Goal: Task Accomplishment & Management: Manage account settings

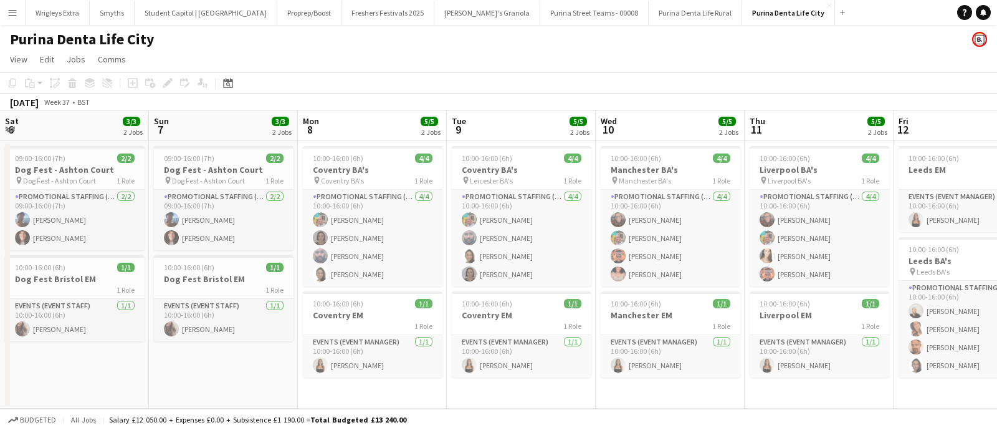
scroll to position [0, 494]
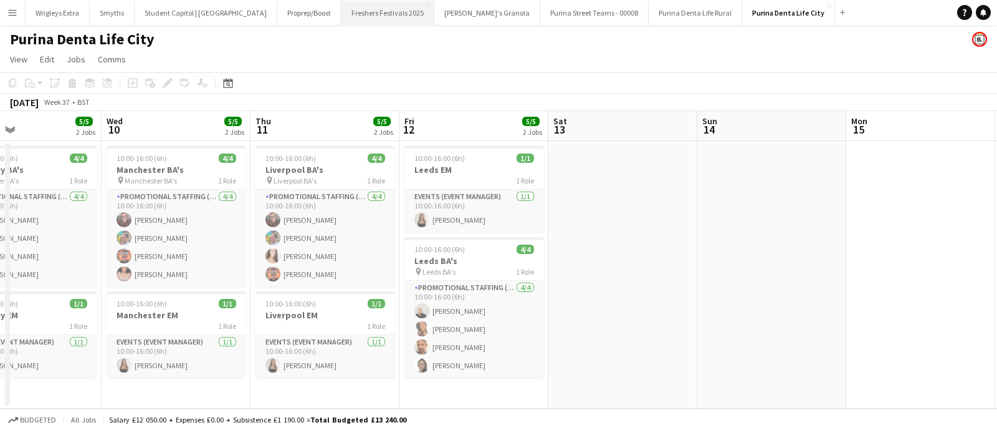
click at [351, 14] on button "Freshers Festivals 2025 Close" at bounding box center [388, 13] width 93 height 24
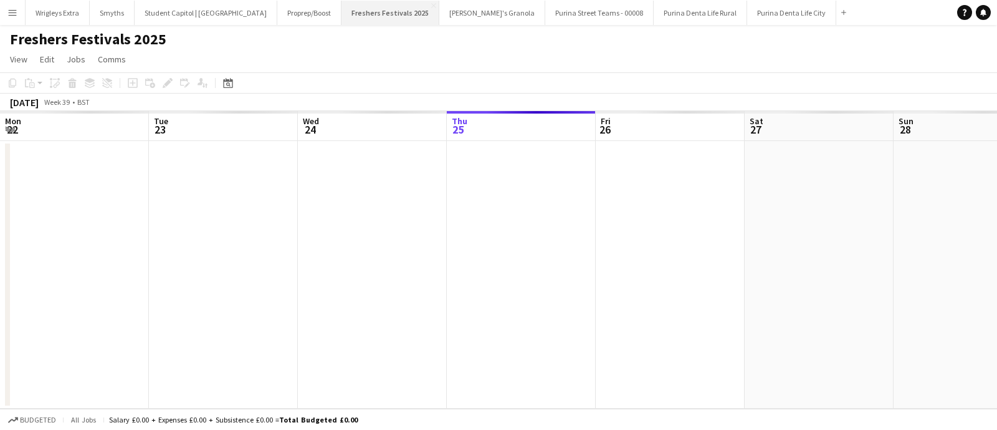
scroll to position [0, 298]
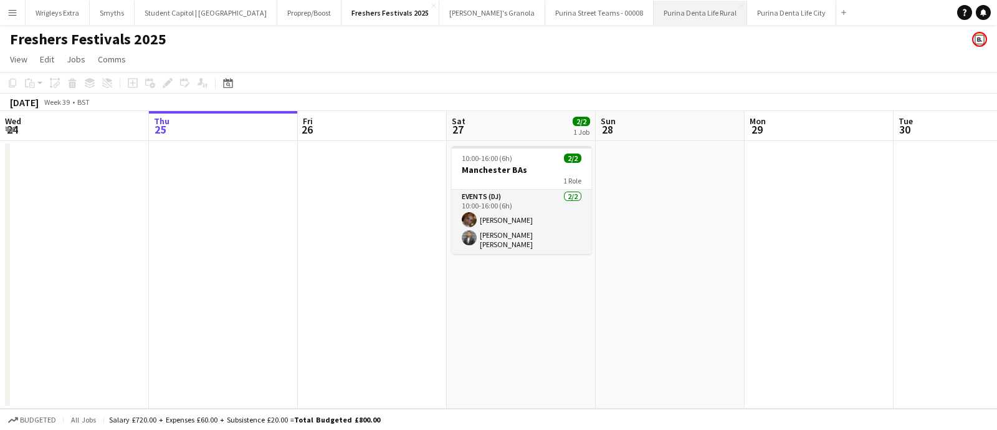
click at [654, 17] on button "Purina Denta Life Rural Close" at bounding box center [701, 13] width 94 height 24
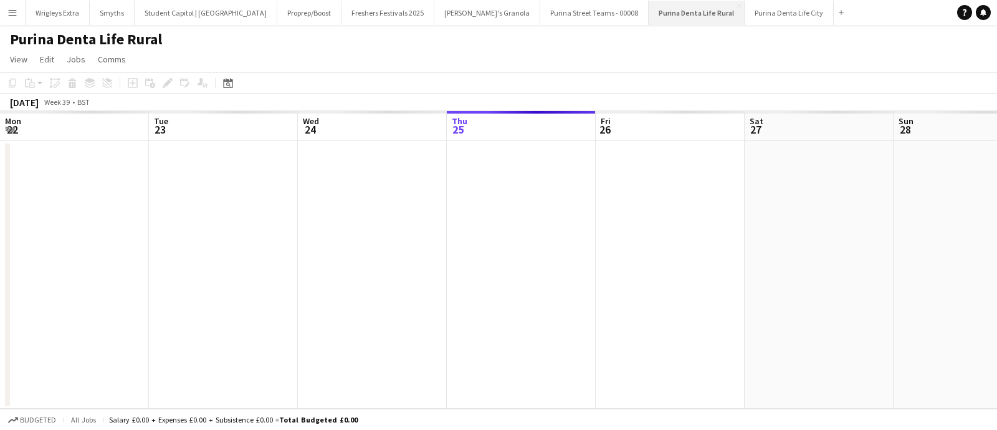
scroll to position [0, 298]
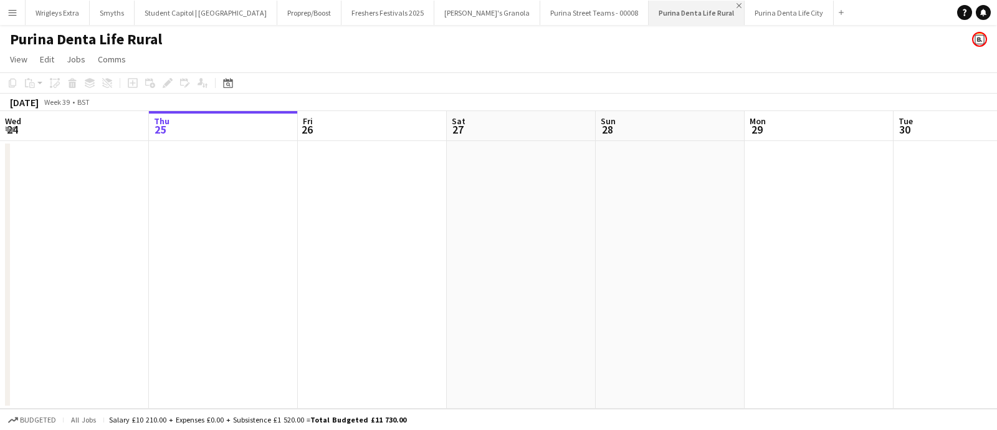
click at [737, 4] on app-icon "Close" at bounding box center [739, 5] width 5 height 5
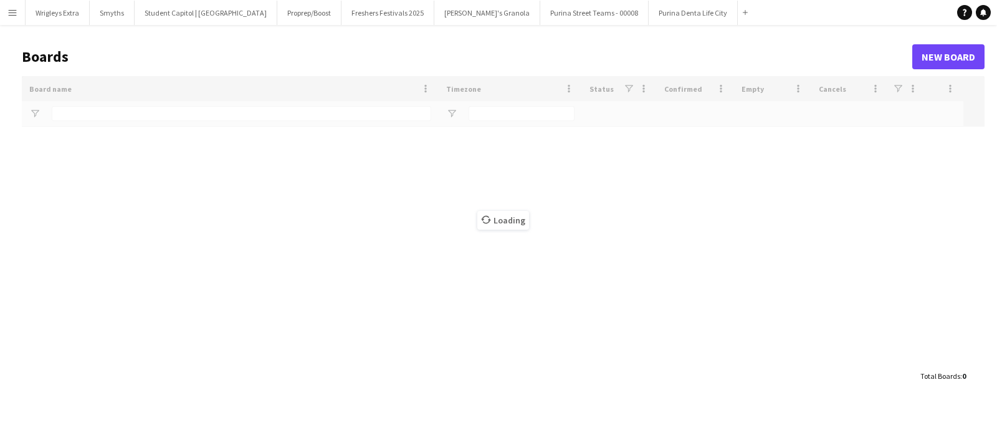
type input "****"
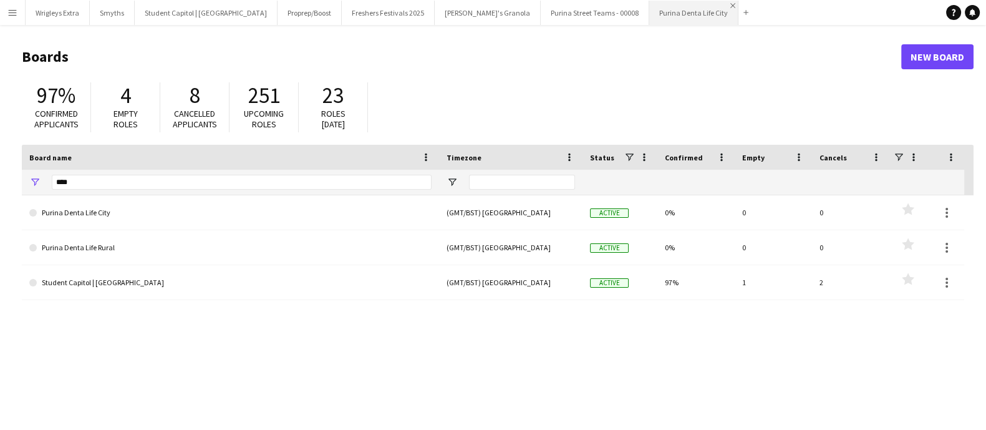
click at [730, 4] on app-icon "Close" at bounding box center [732, 5] width 5 height 5
click at [42, 17] on button "Wrigleys Extra Close" at bounding box center [58, 13] width 64 height 24
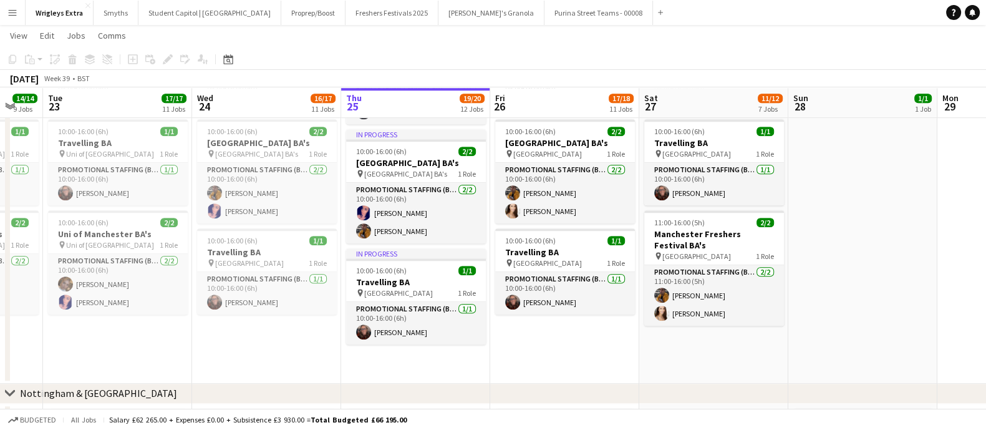
scroll to position [0, 396]
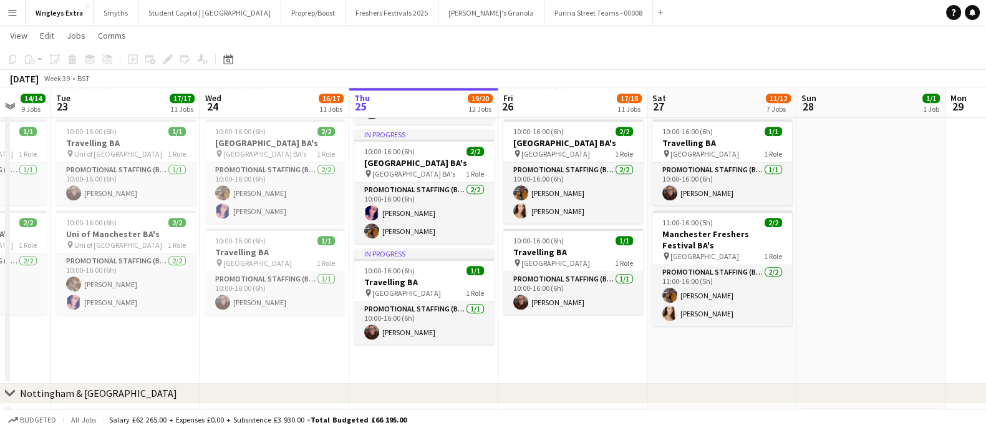
drag, startPoint x: 347, startPoint y: 380, endPoint x: 547, endPoint y: 371, distance: 200.3
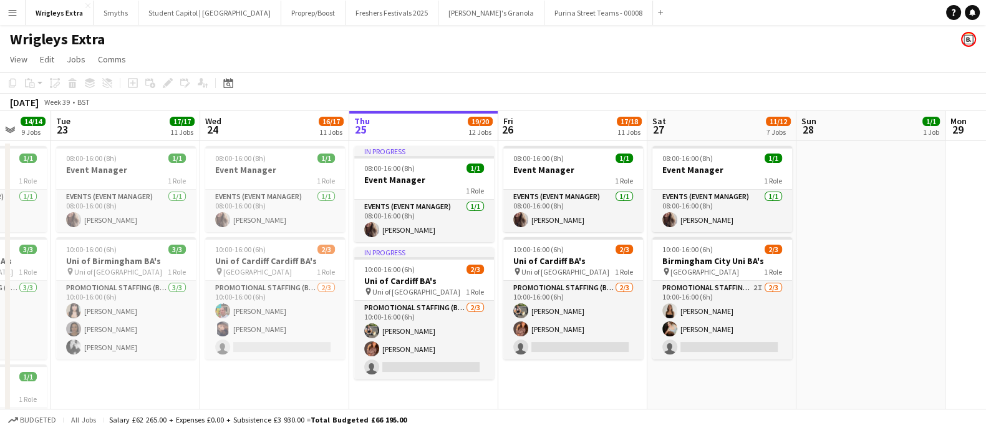
scroll to position [0, 427]
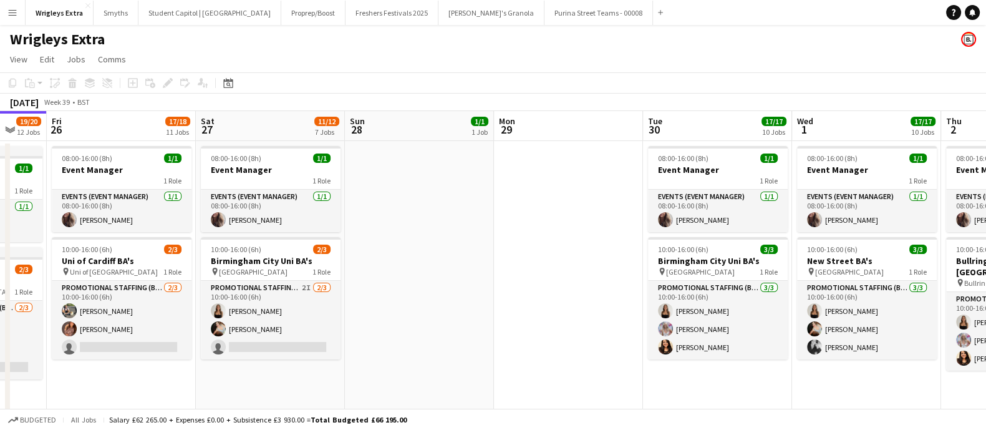
drag, startPoint x: 742, startPoint y: 331, endPoint x: 289, endPoint y: 350, distance: 453.6
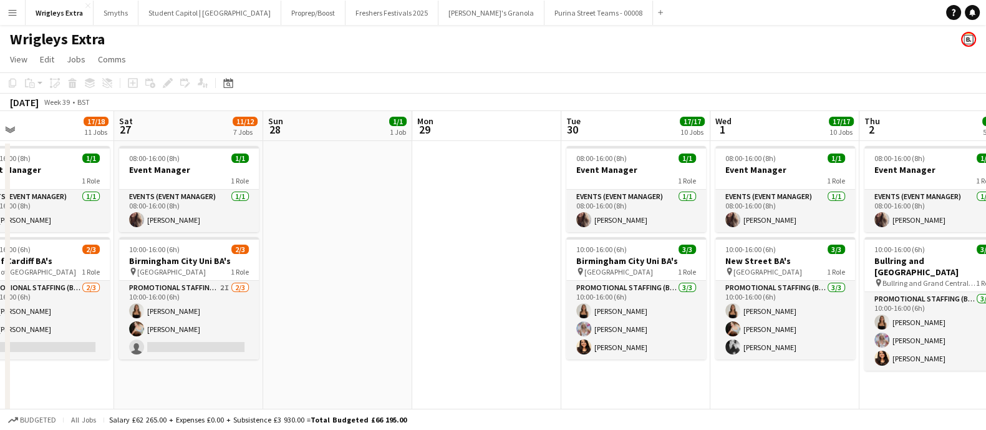
scroll to position [0, 483]
drag, startPoint x: 485, startPoint y: 312, endPoint x: 405, endPoint y: 324, distance: 81.4
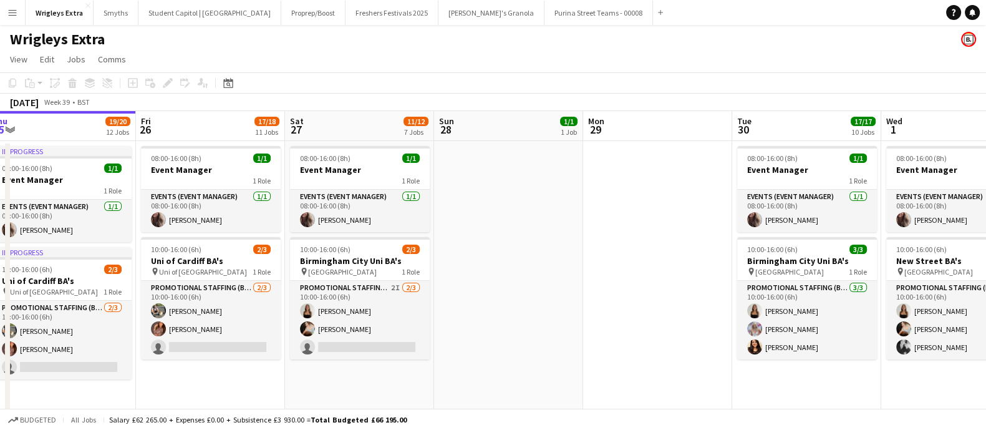
drag, startPoint x: 385, startPoint y: 232, endPoint x: 534, endPoint y: 243, distance: 149.4
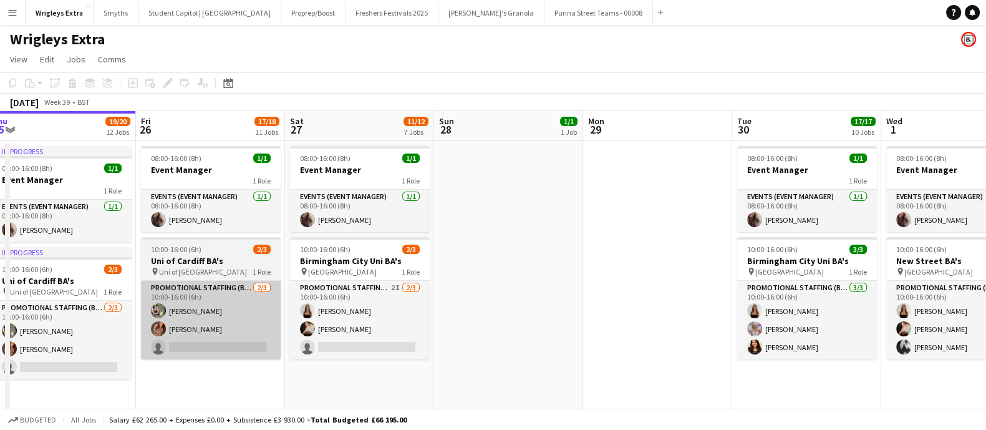
scroll to position [0, 314]
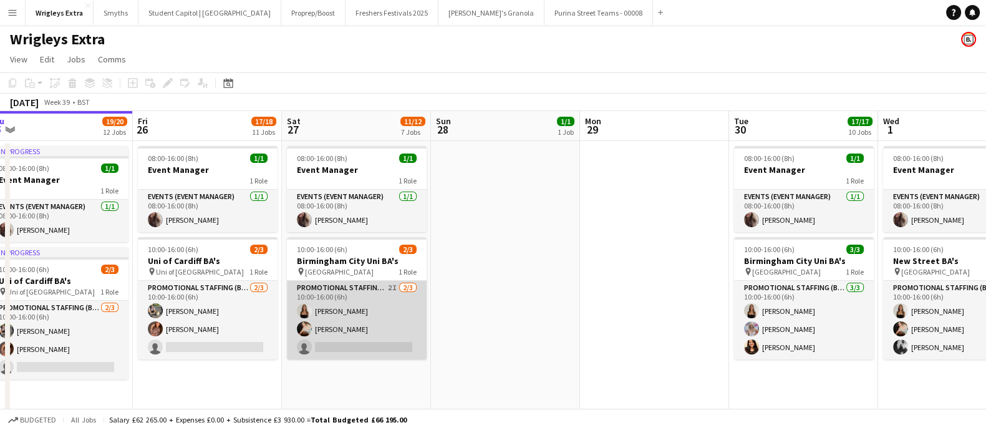
click at [350, 324] on app-card-role "Promotional Staffing (Brand Ambassadors) 2I [DATE] 10:00-16:00 (6h) [PERSON_NAM…" at bounding box center [357, 320] width 140 height 79
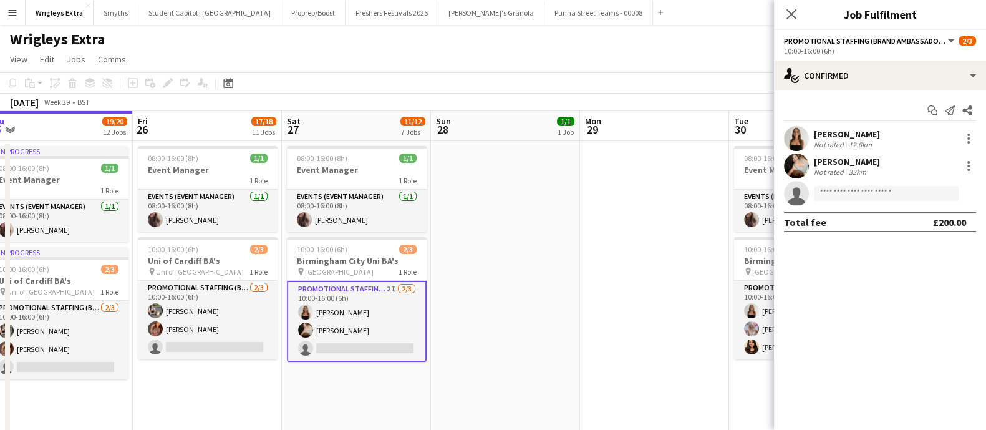
click at [835, 160] on div "[PERSON_NAME]" at bounding box center [847, 161] width 66 height 11
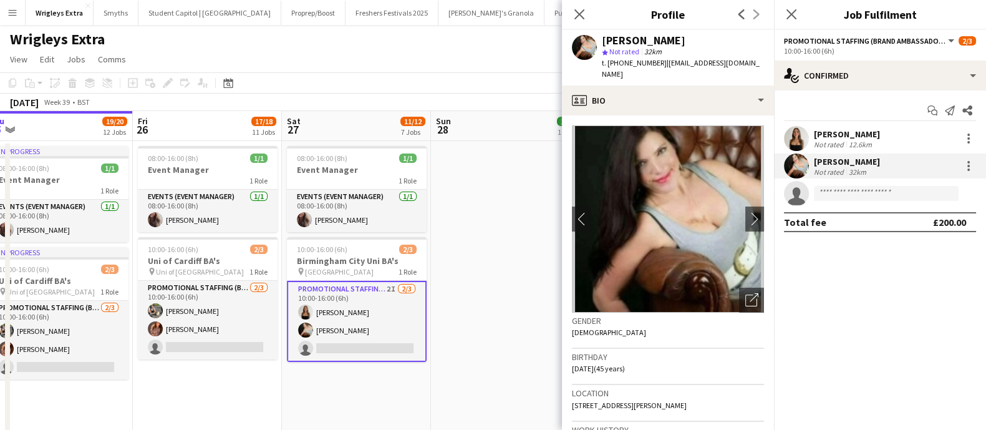
click at [482, 217] on app-date-cell at bounding box center [505, 315] width 149 height 348
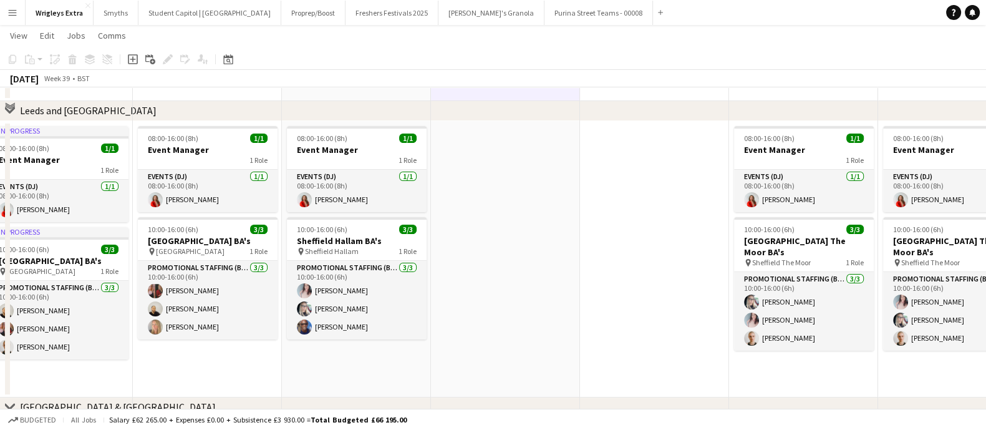
scroll to position [390, 0]
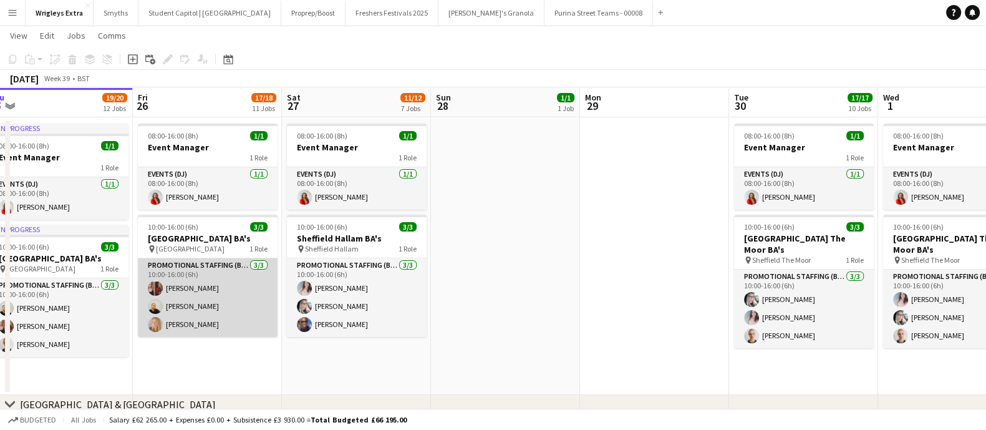
click at [202, 285] on app-card-role "Promotional Staffing (Brand Ambassadors) [DATE] 10:00-16:00 (6h) [PERSON_NAME] …" at bounding box center [208, 297] width 140 height 79
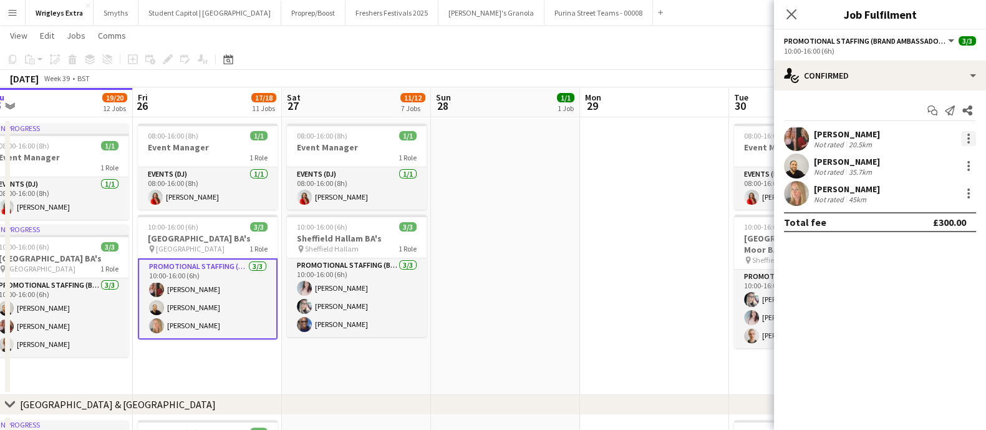
click at [966, 131] on div at bounding box center [968, 138] width 15 height 15
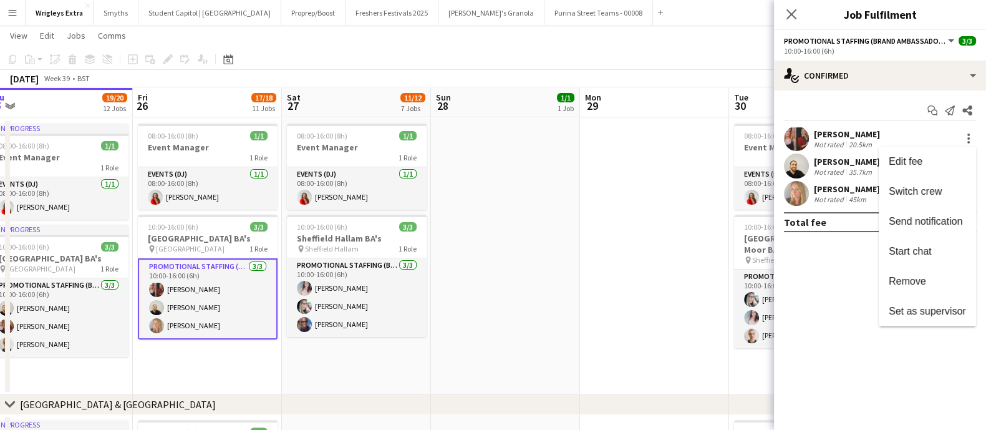
click at [835, 133] on div at bounding box center [493, 215] width 986 height 430
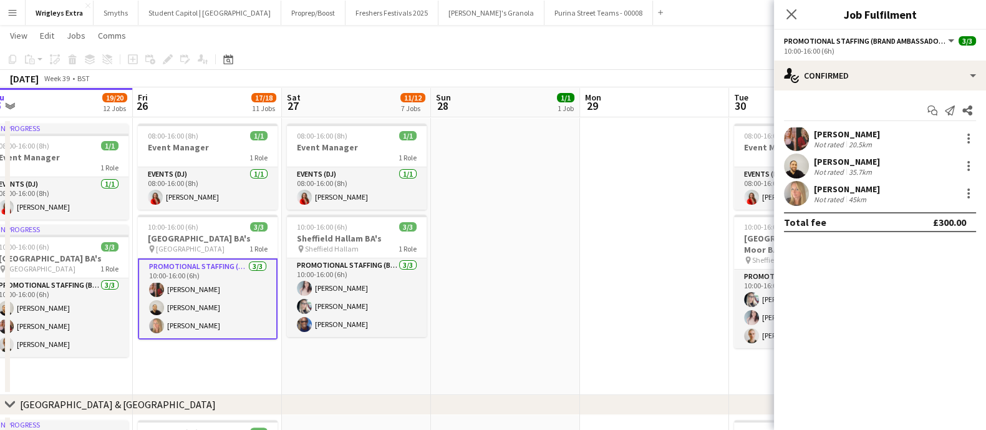
click at [815, 137] on div "[PERSON_NAME]" at bounding box center [847, 133] width 66 height 11
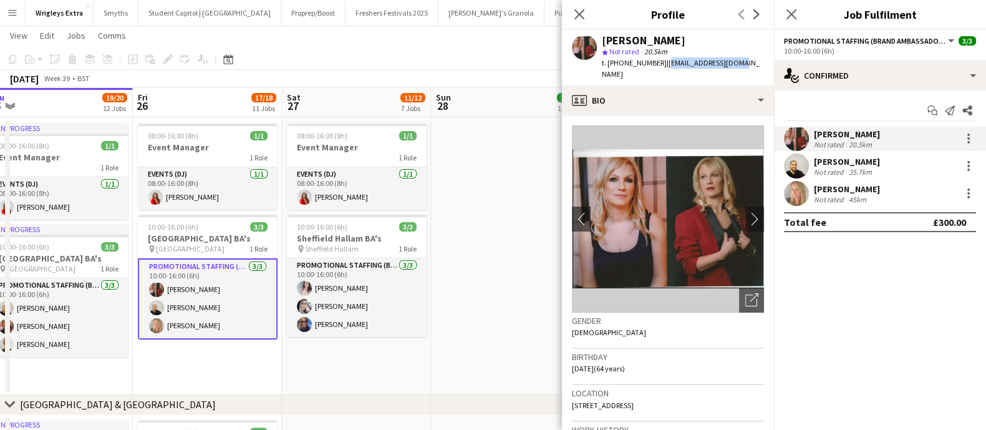
drag, startPoint x: 661, startPoint y: 60, endPoint x: 737, endPoint y: 62, distance: 76.1
click at [737, 62] on app-profile-header "[PERSON_NAME] star Not rated 20.5km t. [PHONE_NUMBER] | [EMAIL_ADDRESS][DOMAIN_…" at bounding box center [668, 57] width 212 height 55
copy span "[EMAIL_ADDRESS][DOMAIN_NAME]"
click at [187, 307] on app-card-role "Promotional Staffing (Brand Ambassadors) [DATE] 10:00-16:00 (6h) [PERSON_NAME] …" at bounding box center [208, 298] width 140 height 81
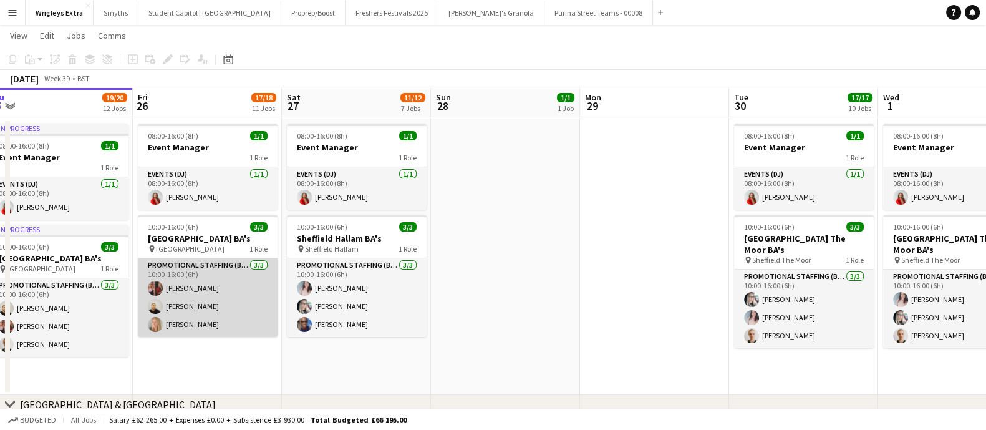
click at [190, 304] on app-card-role "Promotional Staffing (Brand Ambassadors) [DATE] 10:00-16:00 (6h) [PERSON_NAME] …" at bounding box center [208, 297] width 140 height 79
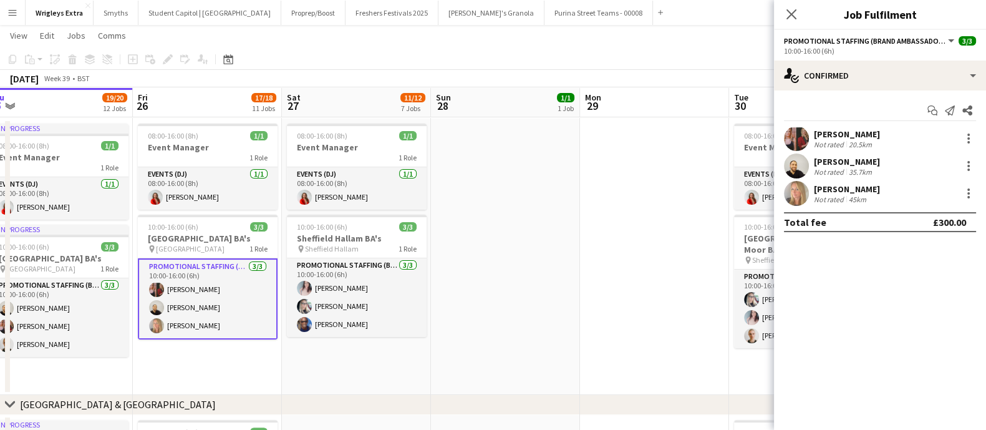
click at [832, 163] on div "[PERSON_NAME]" at bounding box center [847, 161] width 66 height 11
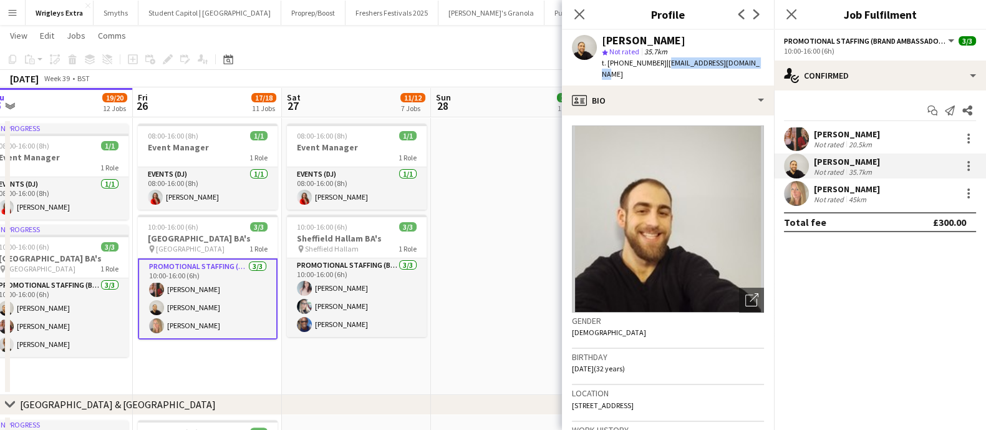
drag, startPoint x: 664, startPoint y: 64, endPoint x: 762, endPoint y: 64, distance: 98.5
click at [762, 64] on app-profile-header "[PERSON_NAME] star Not rated 35.7km t. [PHONE_NUMBER] | [EMAIL_ADDRESS][DOMAIN_…" at bounding box center [668, 57] width 212 height 55
copy span "[EMAIL_ADDRESS][DOMAIN_NAME]"
click at [178, 325] on app-card-role "Promotional Staffing (Brand Ambassadors) [DATE] 10:00-16:00 (6h) [PERSON_NAME] …" at bounding box center [208, 298] width 140 height 81
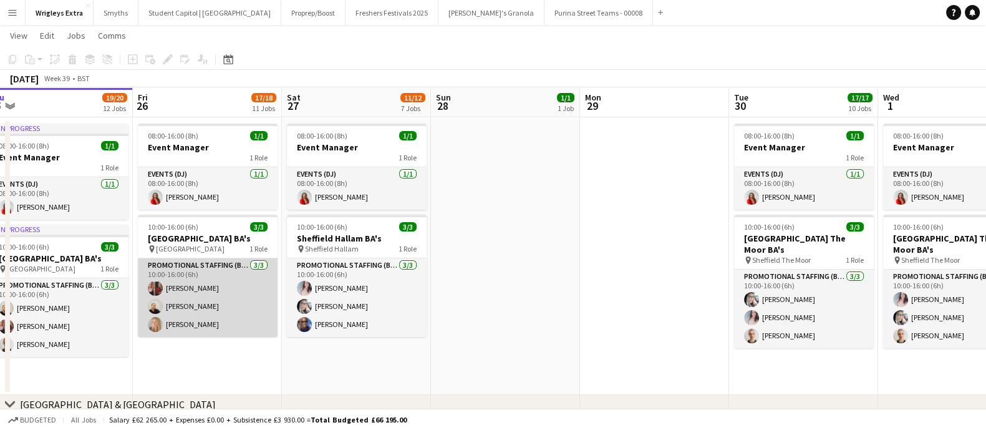
click at [178, 325] on app-card-role "Promotional Staffing (Brand Ambassadors) [DATE] 10:00-16:00 (6h) [PERSON_NAME] …" at bounding box center [208, 297] width 140 height 79
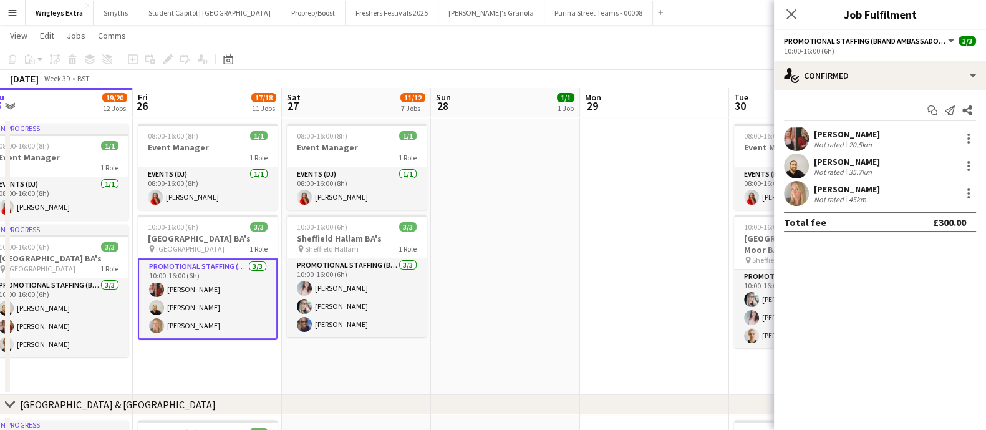
click at [843, 187] on div "[PERSON_NAME]" at bounding box center [847, 188] width 66 height 11
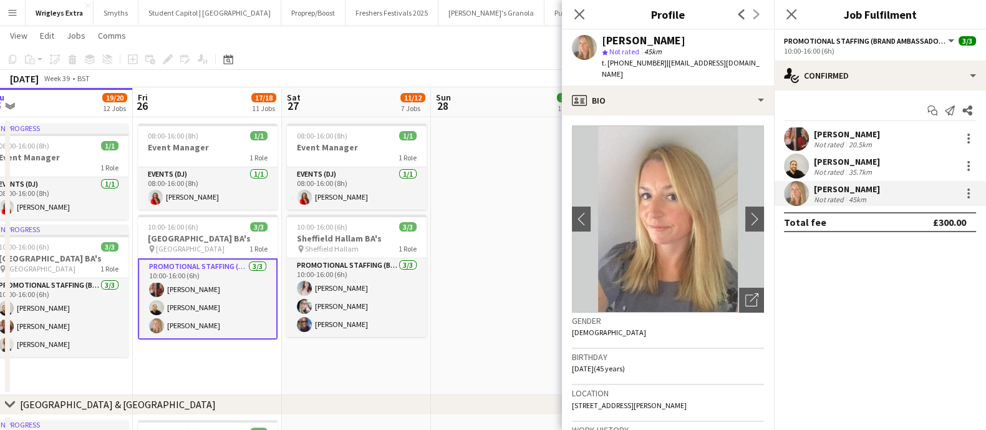
drag, startPoint x: 658, startPoint y: 64, endPoint x: 747, endPoint y: 63, distance: 88.5
click at [747, 63] on div "[PERSON_NAME] star Not rated 45km t. [PHONE_NUMBER] | [EMAIL_ADDRESS][DOMAIN_NA…" at bounding box center [668, 57] width 212 height 55
copy span "[EMAIL_ADDRESS][DOMAIN_NAME]"
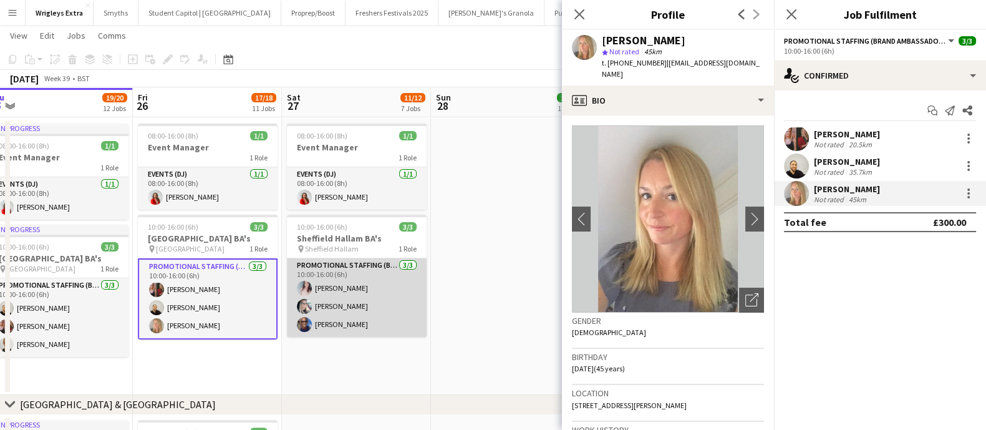
click at [353, 286] on app-card-role "Promotional Staffing (Brand Ambassadors) [DATE] 10:00-16:00 (6h) [PERSON_NAME] …" at bounding box center [357, 297] width 140 height 79
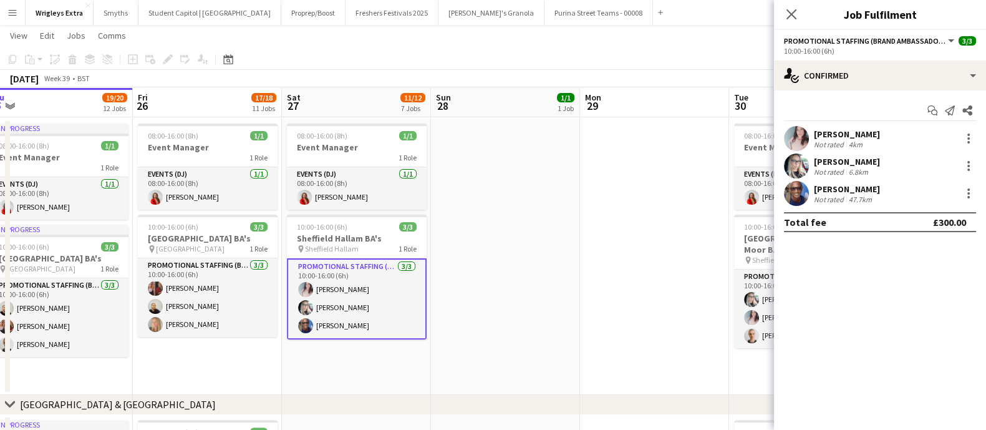
click at [327, 280] on app-card-role "Promotional Staffing (Brand Ambassadors) [DATE] 10:00-16:00 (6h) [PERSON_NAME] …" at bounding box center [357, 298] width 140 height 81
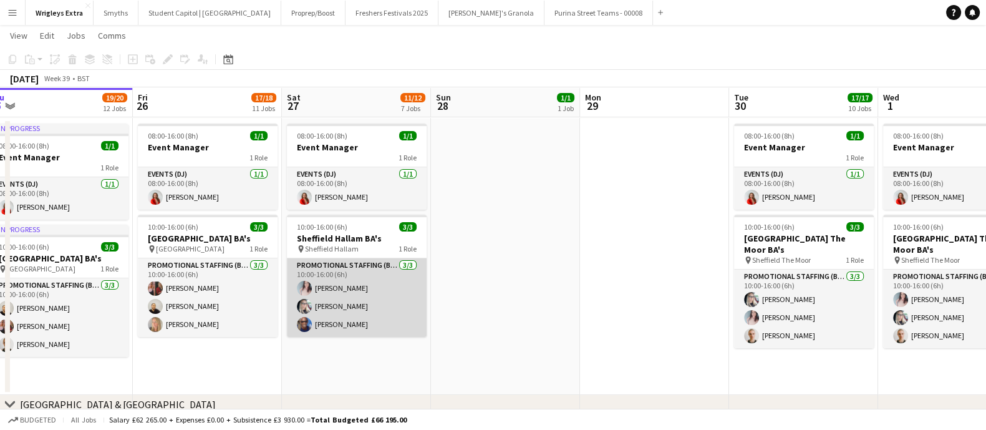
click at [327, 284] on app-card-role "Promotional Staffing (Brand Ambassadors) [DATE] 10:00-16:00 (6h) [PERSON_NAME] …" at bounding box center [357, 297] width 140 height 79
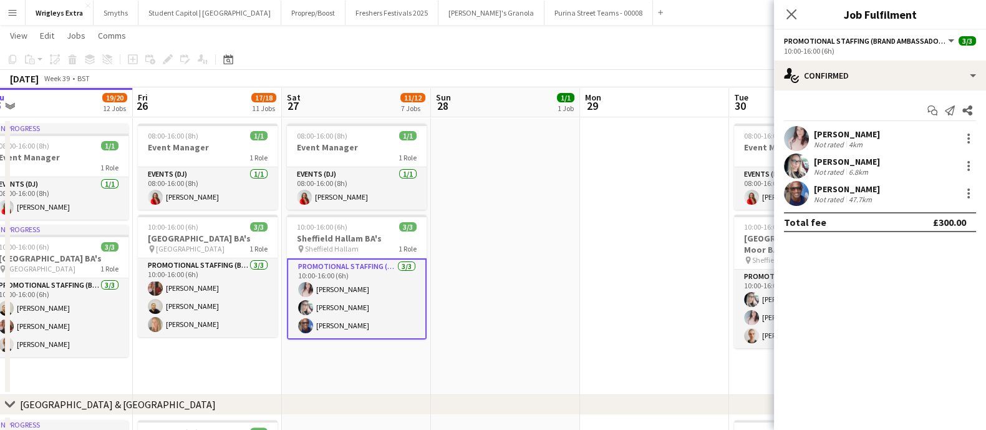
click at [848, 127] on div "[PERSON_NAME] Not rated 4km" at bounding box center [880, 138] width 212 height 25
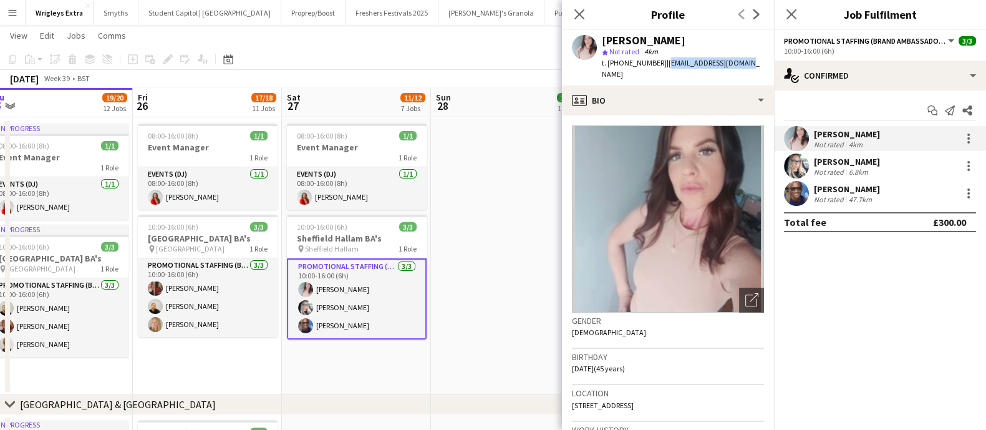
drag, startPoint x: 665, startPoint y: 65, endPoint x: 751, endPoint y: 64, distance: 86.0
click at [751, 64] on div "[PERSON_NAME] star Not rated 4km t. [PHONE_NUMBER] | [EMAIL_ADDRESS][DOMAIN_NAM…" at bounding box center [668, 57] width 212 height 55
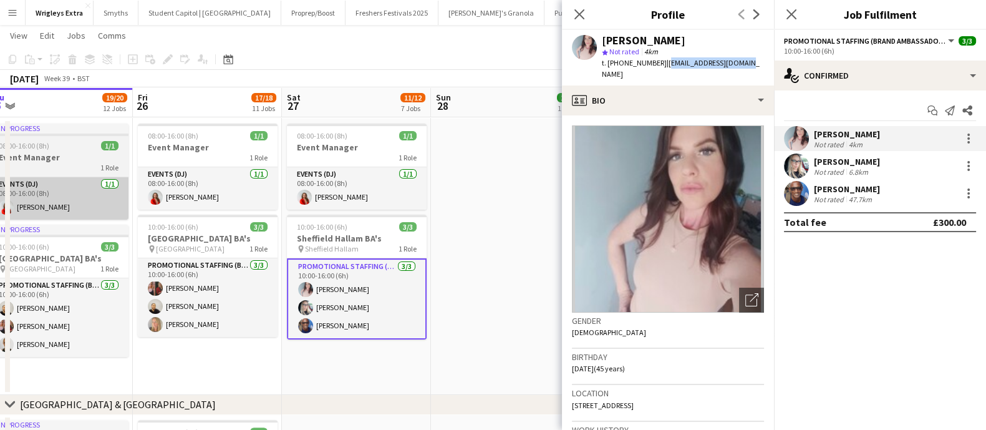
copy span "[EMAIL_ADDRESS][DOMAIN_NAME]"
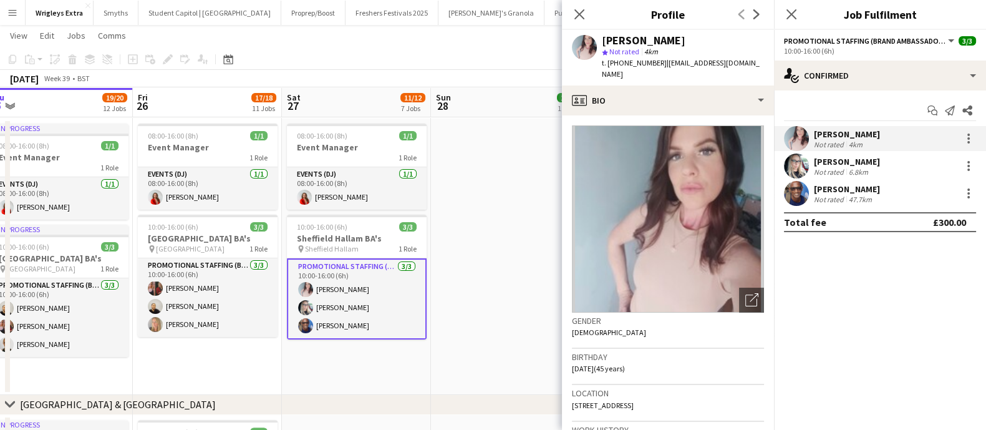
click at [847, 157] on div "[PERSON_NAME]" at bounding box center [847, 161] width 66 height 11
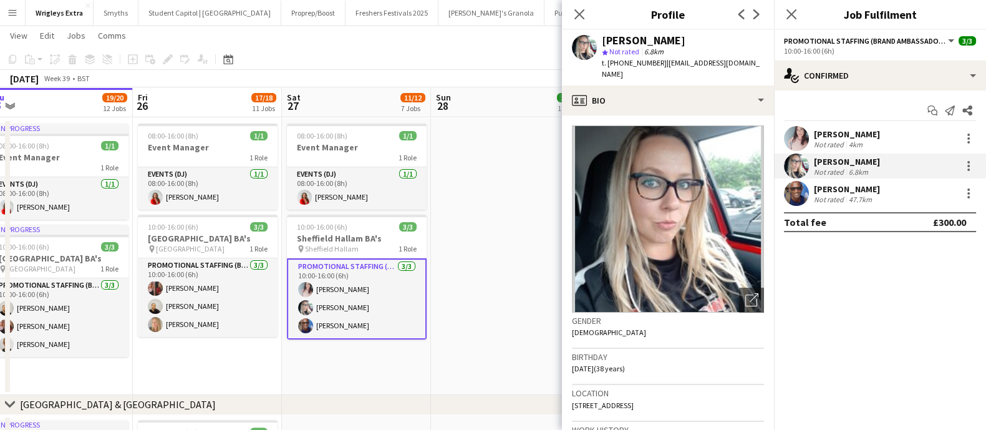
drag, startPoint x: 660, startPoint y: 66, endPoint x: 751, endPoint y: 65, distance: 91.6
click at [751, 65] on app-profile-header "[PERSON_NAME] star Not rated 6.8km t. [PHONE_NUMBER] | [EMAIL_ADDRESS][DOMAIN_N…" at bounding box center [668, 57] width 212 height 55
copy span "[EMAIL_ADDRESS][DOMAIN_NAME]"
click at [824, 185] on div "[PERSON_NAME]" at bounding box center [847, 188] width 66 height 11
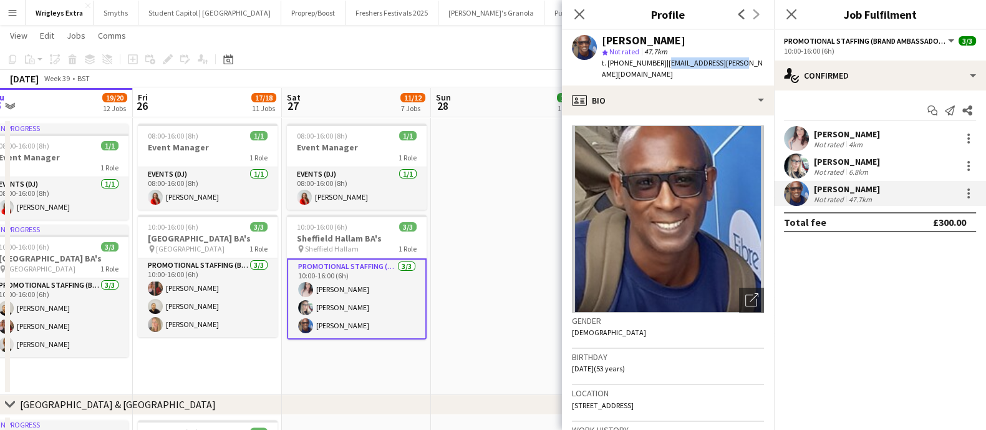
drag, startPoint x: 751, startPoint y: 64, endPoint x: 661, endPoint y: 60, distance: 90.5
click at [661, 60] on app-profile-header "[PERSON_NAME] star Not rated 47.7km t. [PHONE_NUMBER] | [EMAIL_ADDRESS][PERSON_…" at bounding box center [668, 57] width 212 height 55
copy span "[EMAIL_ADDRESS][PERSON_NAME][DOMAIN_NAME]"
click at [475, 224] on app-date-cell at bounding box center [505, 256] width 149 height 276
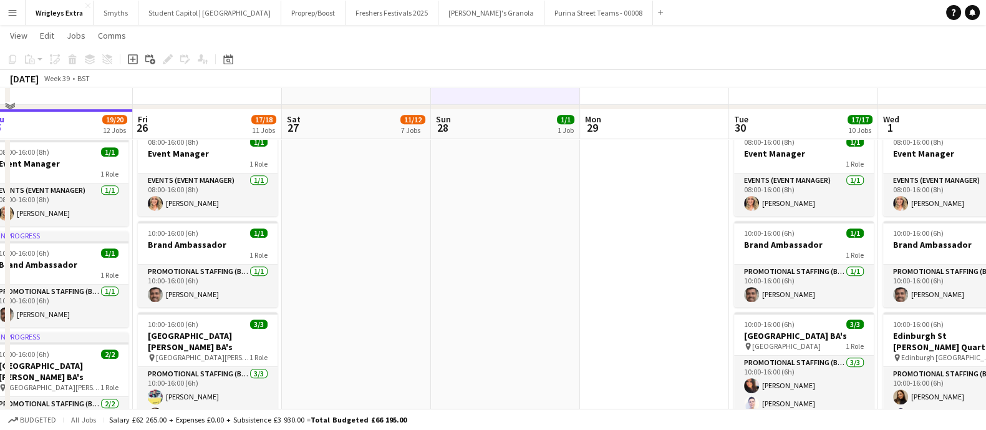
scroll to position [701, 0]
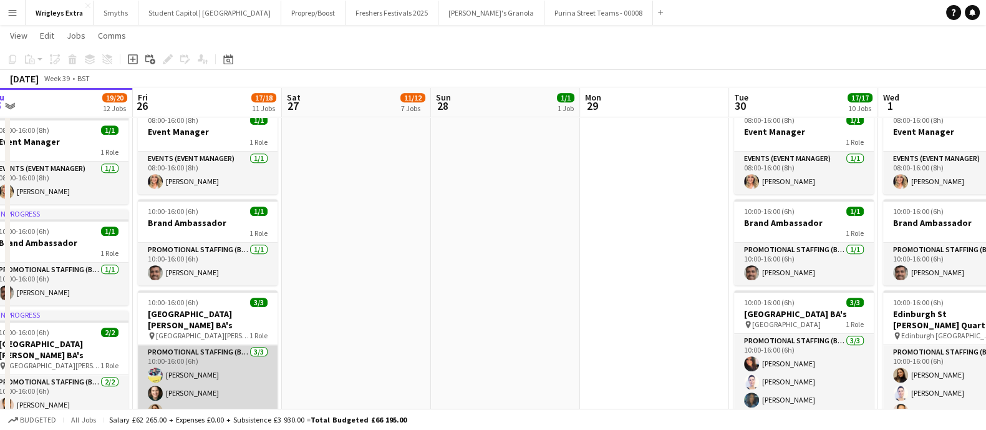
click at [211, 398] on app-card-role "Promotional Staffing (Brand Ambassadors) [DATE] 10:00-16:00 (6h) [PERSON_NAME] …" at bounding box center [208, 384] width 140 height 79
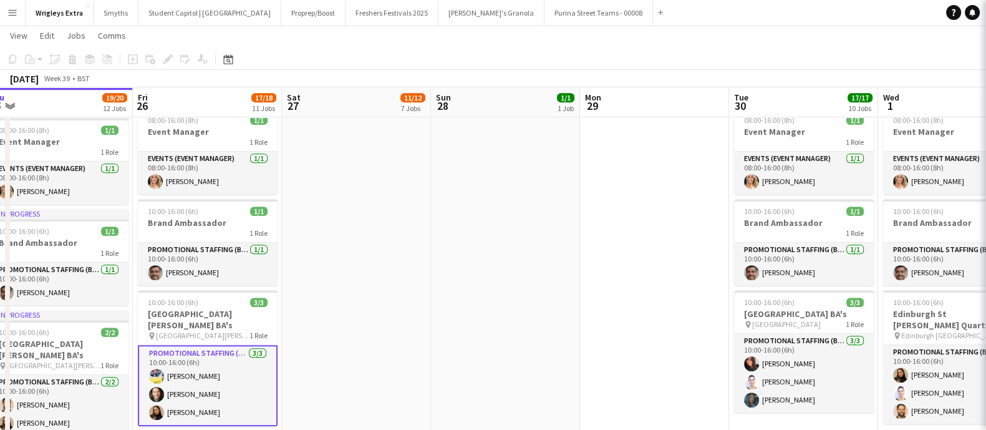
scroll to position [0, 314]
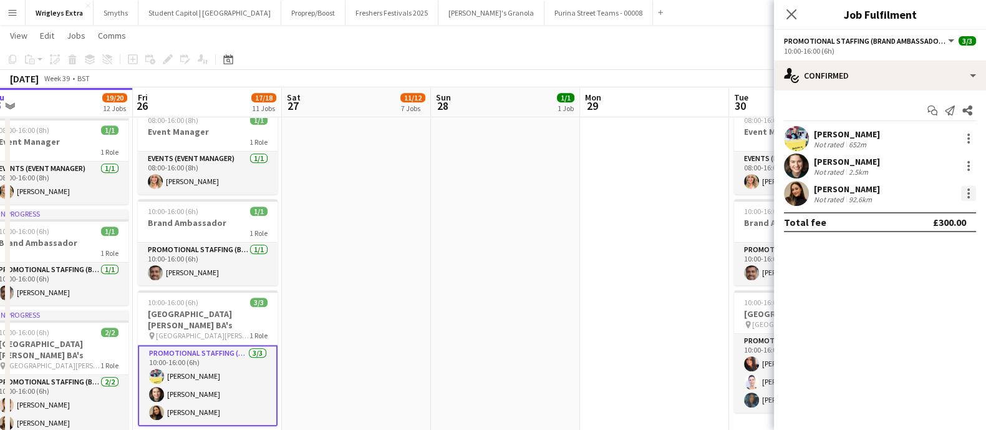
click at [967, 197] on div at bounding box center [968, 197] width 2 height 2
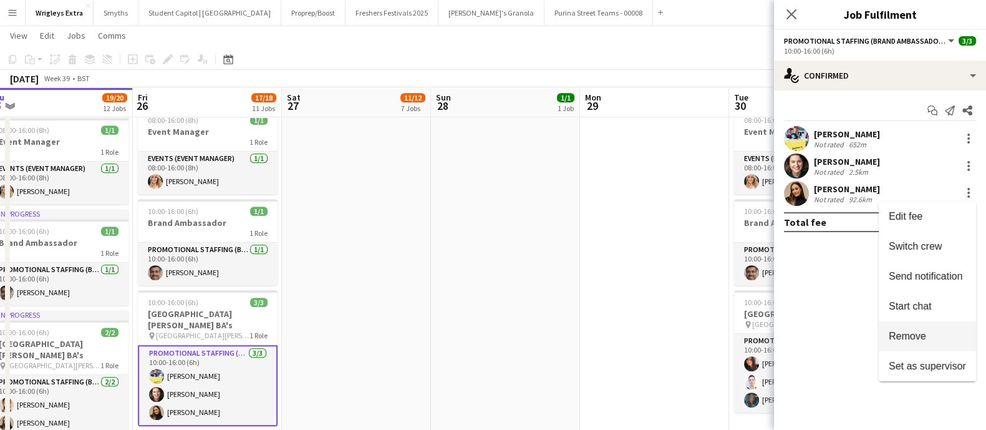
click at [927, 332] on span "Remove" at bounding box center [926, 335] width 77 height 11
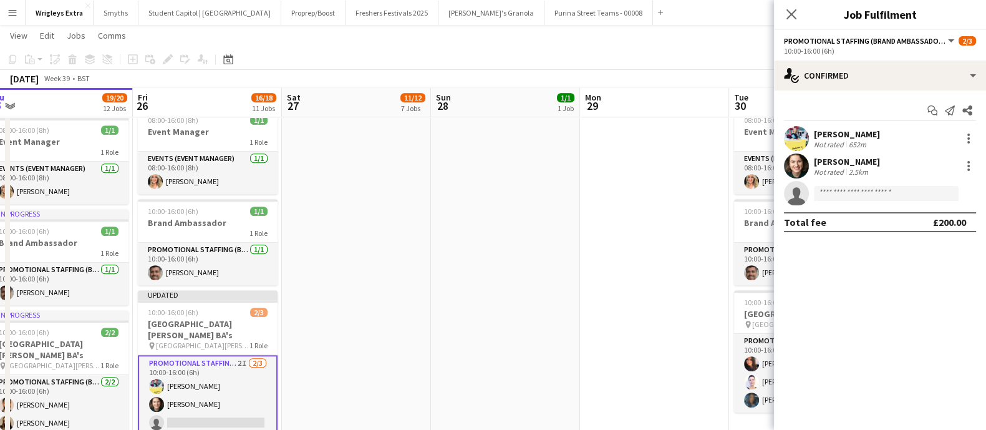
click at [332, 254] on app-date-cell at bounding box center [356, 283] width 149 height 360
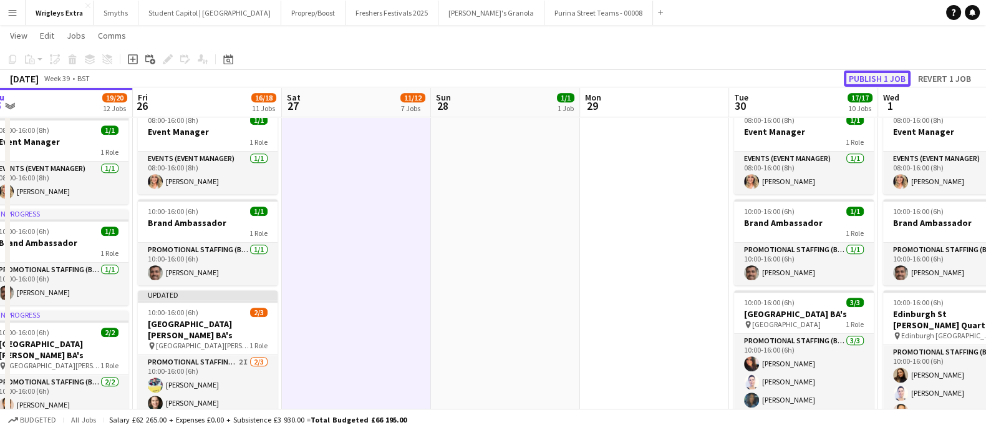
click at [878, 77] on button "Publish 1 job" at bounding box center [877, 78] width 67 height 16
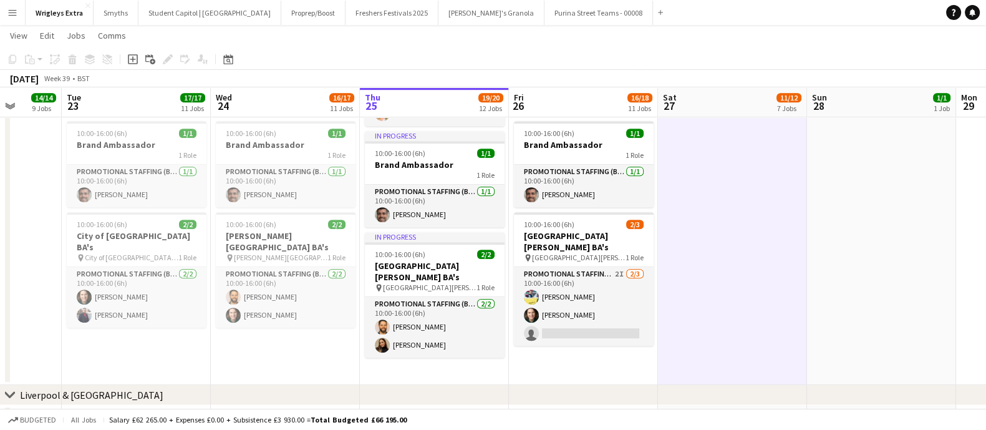
scroll to position [0, 367]
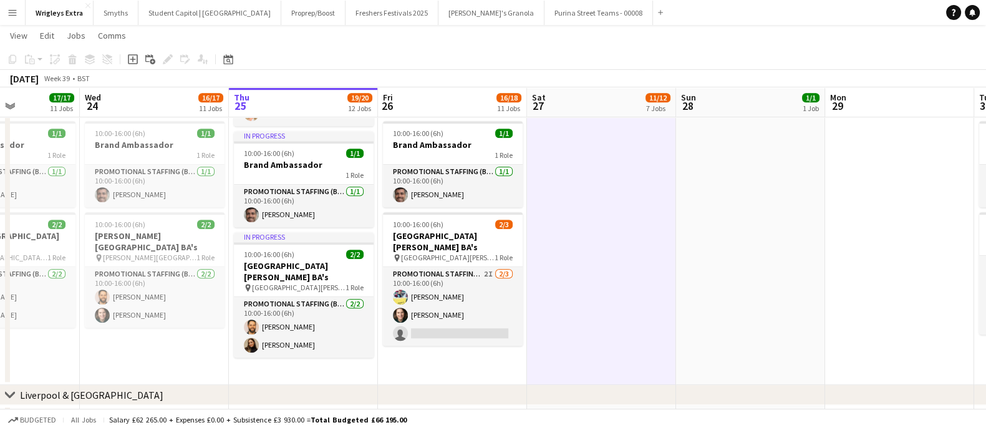
drag, startPoint x: 400, startPoint y: 226, endPoint x: 570, endPoint y: 214, distance: 170.6
click at [570, 214] on app-calendar-viewport "Sun 21 4/4 3 Jobs Mon 22 14/14 9 Jobs Tue 23 17/17 11 Jobs Wed 24 16/17 11 Jobs…" at bounding box center [493, 159] width 986 height 1781
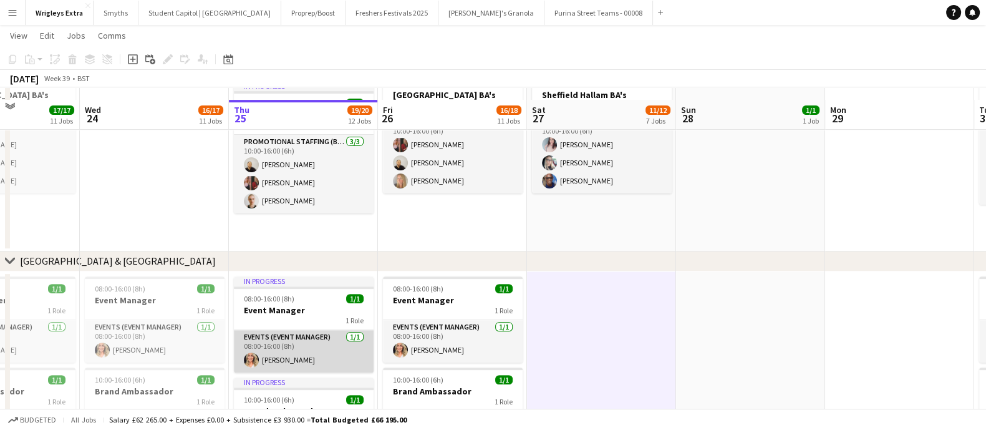
scroll to position [468, 0]
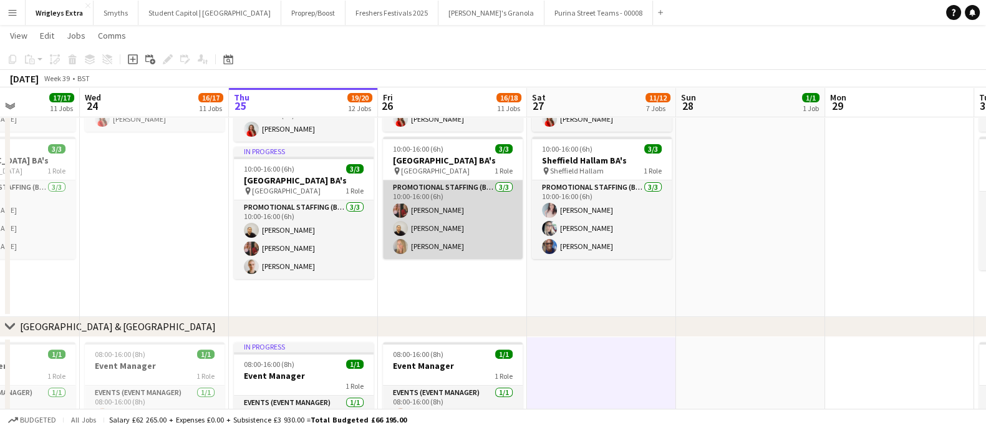
click at [431, 244] on app-card-role "Promotional Staffing (Brand Ambassadors) [DATE] 10:00-16:00 (6h) [PERSON_NAME] …" at bounding box center [453, 219] width 140 height 79
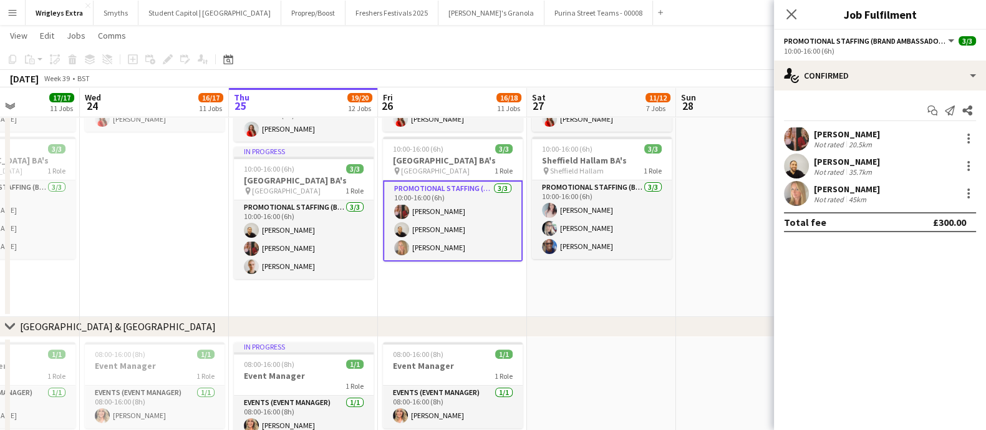
click at [836, 190] on div "[PERSON_NAME]" at bounding box center [847, 188] width 66 height 11
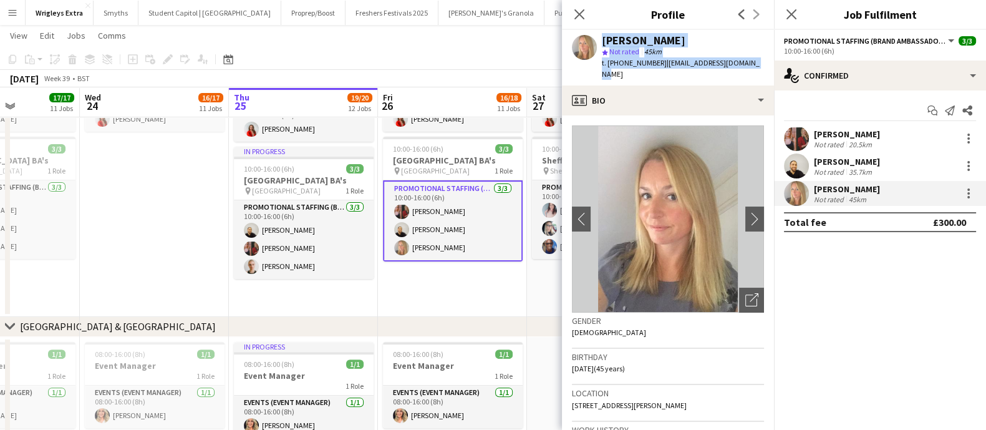
drag, startPoint x: 749, startPoint y: 64, endPoint x: 592, endPoint y: 45, distance: 158.2
click at [589, 45] on div "[PERSON_NAME] star Not rated 45km t. [PHONE_NUMBER] | [EMAIL_ADDRESS][DOMAIN_NA…" at bounding box center [668, 57] width 212 height 55
click at [625, 40] on div "[PERSON_NAME]" at bounding box center [644, 40] width 84 height 11
drag, startPoint x: 600, startPoint y: 41, endPoint x: 653, endPoint y: 60, distance: 56.6
click at [653, 60] on div "[PERSON_NAME] star Not rated 45km t. [PHONE_NUMBER] | [EMAIL_ADDRESS][DOMAIN_NA…" at bounding box center [668, 57] width 212 height 55
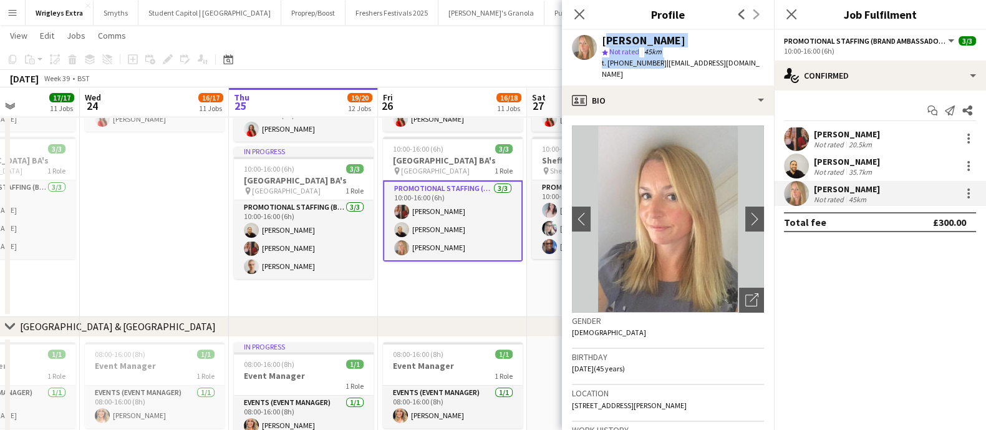
copy div "[PERSON_NAME] star Not rated 45km t. [PHONE_NUMBER]"
drag, startPoint x: 657, startPoint y: 62, endPoint x: 600, endPoint y: 39, distance: 61.2
click at [600, 39] on div "[PERSON_NAME] star Not rated 45km t. [PHONE_NUMBER] | [EMAIL_ADDRESS][DOMAIN_NA…" at bounding box center [668, 57] width 212 height 55
copy div "[PERSON_NAME] star Not rated 45km t. [PHONE_NUMBER]"
click at [577, 15] on icon at bounding box center [579, 14] width 12 height 12
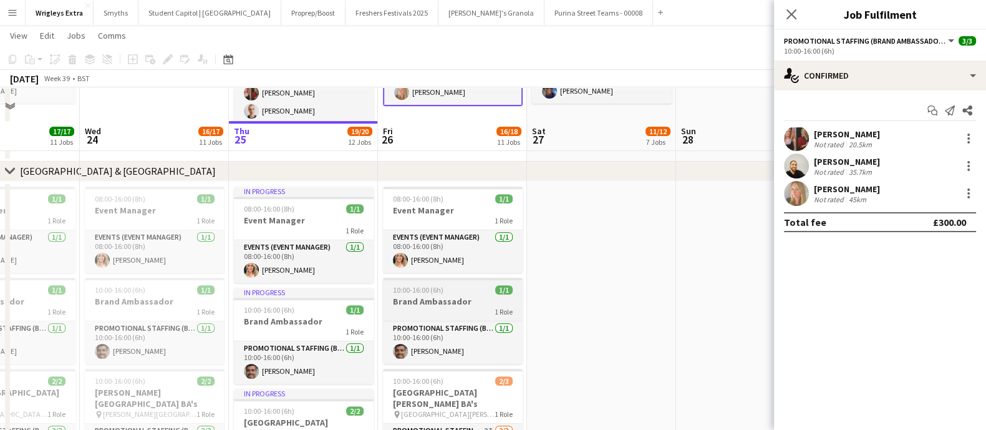
scroll to position [701, 0]
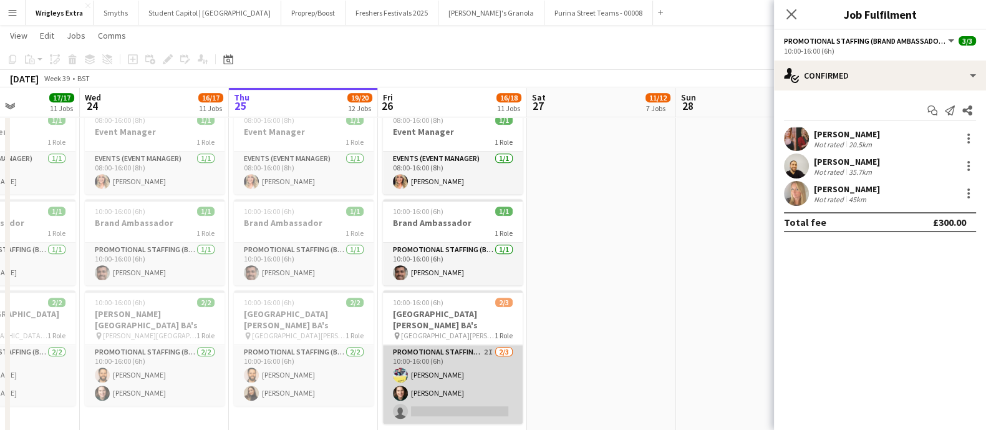
click at [447, 363] on app-card-role "Promotional Staffing (Brand Ambassadors) 2I [DATE] 10:00-16:00 (6h) [PERSON_NAM…" at bounding box center [453, 384] width 140 height 79
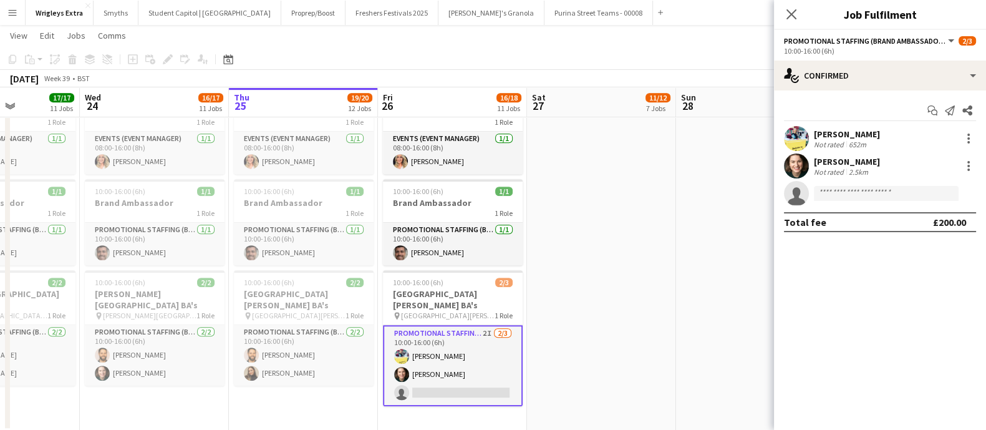
click at [849, 138] on div "[PERSON_NAME]" at bounding box center [847, 133] width 66 height 11
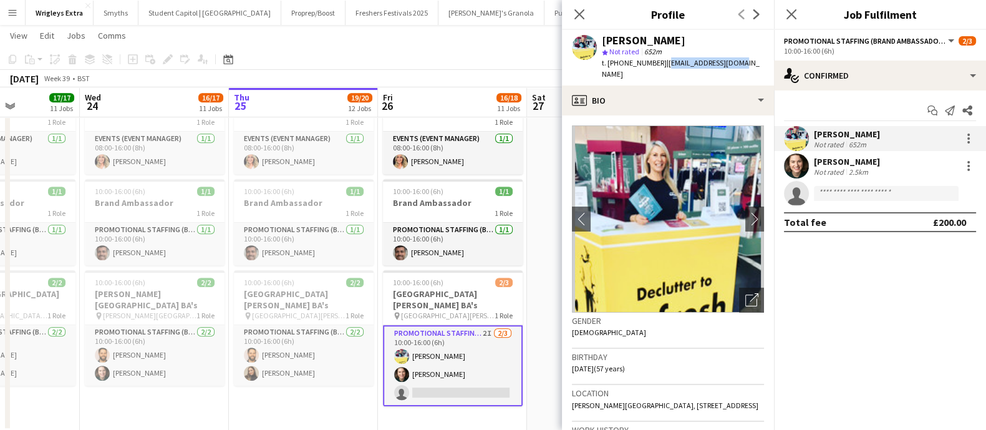
drag, startPoint x: 733, startPoint y: 62, endPoint x: 661, endPoint y: 62, distance: 71.7
click at [661, 62] on app-profile-header "[PERSON_NAME] star Not rated 652m t. [PHONE_NUMBER] | [EMAIL_ADDRESS][DOMAIN_NA…" at bounding box center [668, 57] width 212 height 55
copy span "[EMAIL_ADDRESS][DOMAIN_NAME]"
click at [839, 164] on div "[PERSON_NAME]" at bounding box center [847, 161] width 66 height 11
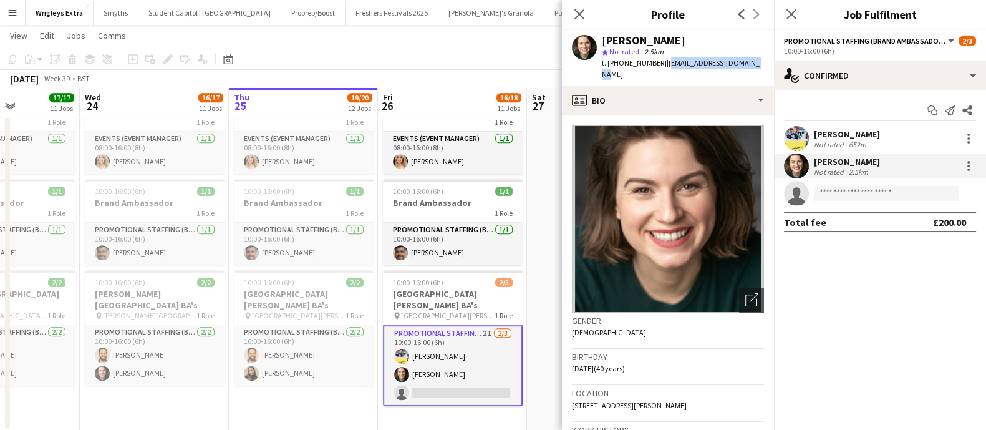
drag, startPoint x: 751, startPoint y: 64, endPoint x: 664, endPoint y: 69, distance: 86.8
click at [664, 69] on div "[PERSON_NAME] star Not rated 2.5km t. [PHONE_NUMBER] | [EMAIL_ADDRESS][DOMAIN_N…" at bounding box center [668, 57] width 212 height 55
copy span "[EMAIL_ADDRESS][DOMAIN_NAME]"
drag, startPoint x: 577, startPoint y: 11, endPoint x: 592, endPoint y: 17, distance: 15.6
click at [577, 10] on icon "Close pop-in" at bounding box center [579, 14] width 12 height 12
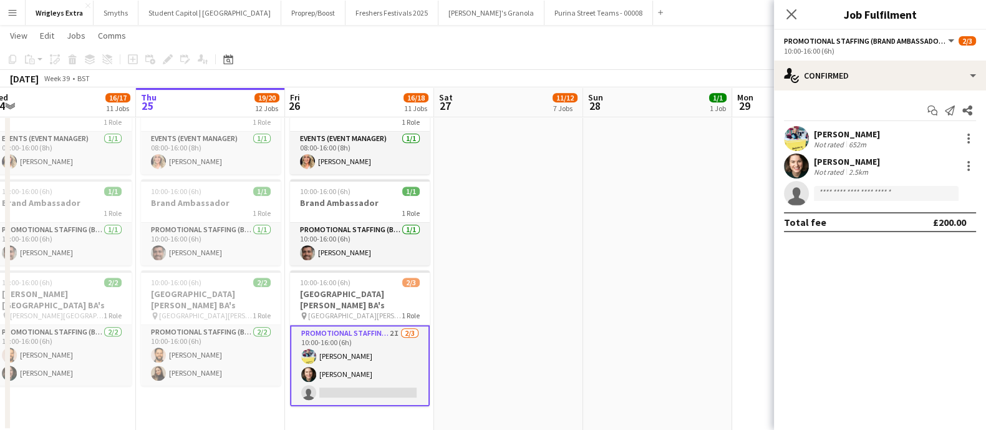
scroll to position [0, 280]
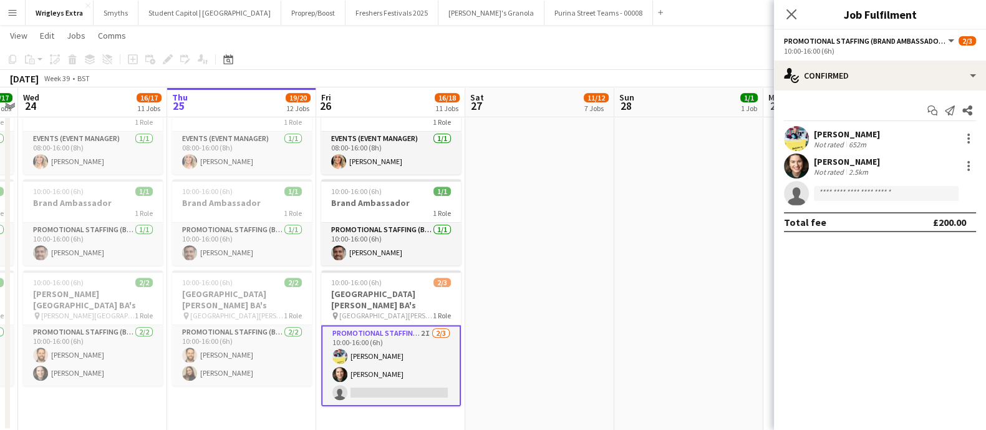
drag, startPoint x: 714, startPoint y: 254, endPoint x: 653, endPoint y: 251, distance: 61.2
click at [653, 251] on app-calendar-viewport "Mon 22 14/14 9 Jobs Tue 23 17/17 11 Jobs Wed 24 16/17 11 Jobs Thu 25 19/20 12 J…" at bounding box center [493, 196] width 986 height 1699
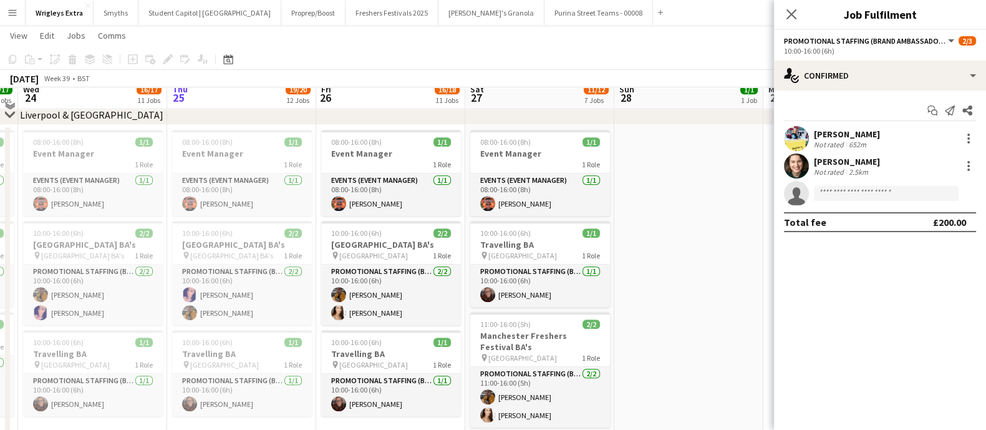
scroll to position [1012, 0]
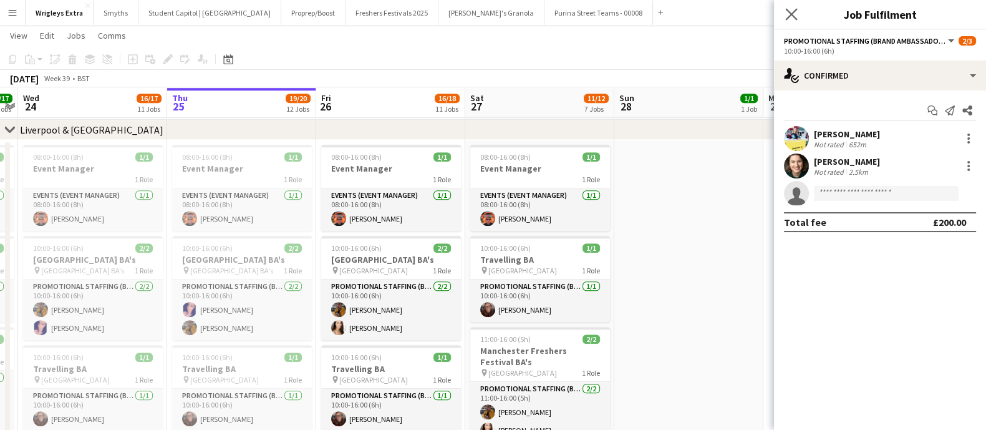
click at [796, 7] on app-icon "Close pop-in" at bounding box center [791, 15] width 18 height 18
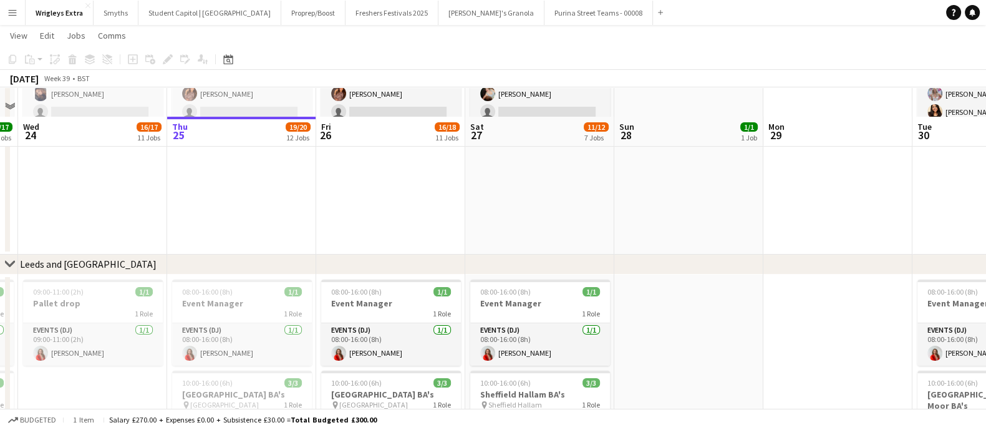
scroll to position [390, 0]
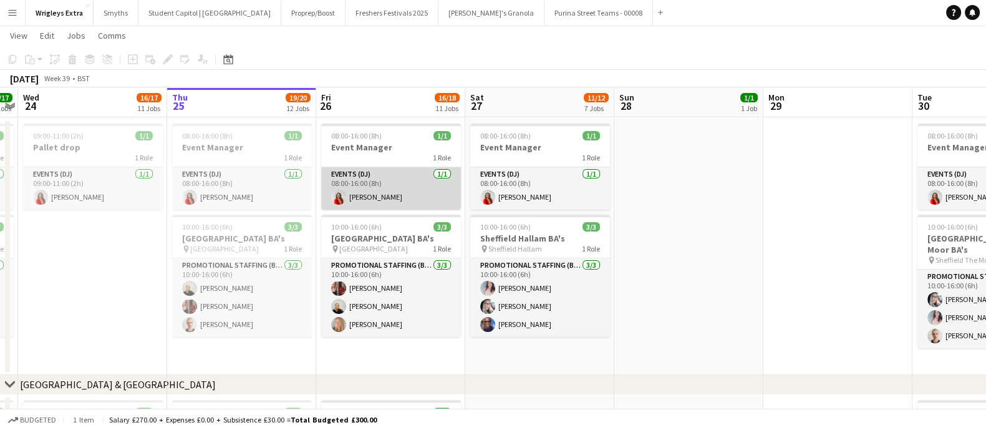
click at [373, 195] on app-card-role "Events (DJ) [DATE] 08:00-16:00 (8h) [PERSON_NAME]" at bounding box center [391, 188] width 140 height 42
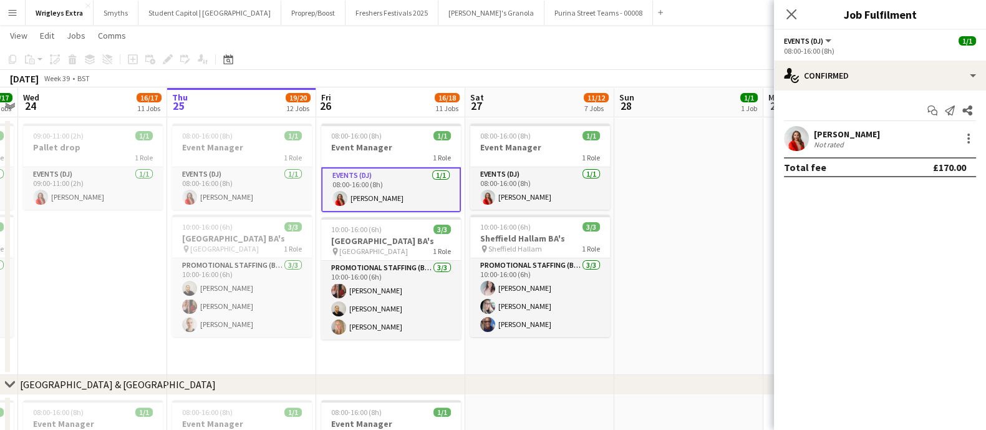
click at [831, 128] on div "[PERSON_NAME]" at bounding box center [847, 133] width 66 height 11
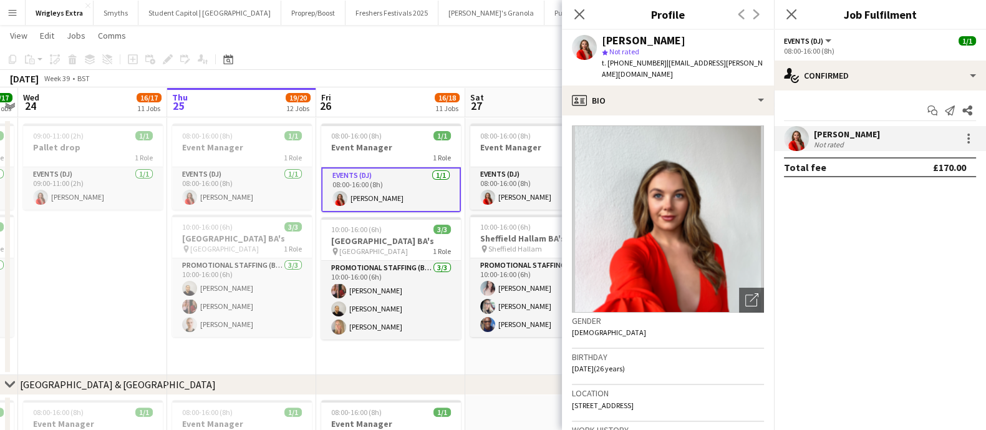
click at [576, 11] on icon "Close pop-in" at bounding box center [579, 14] width 10 height 10
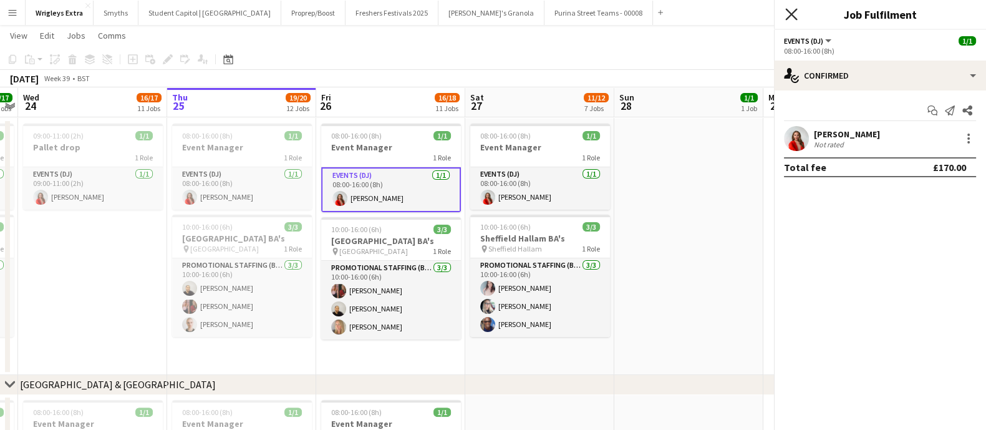
click at [795, 12] on icon "Close pop-in" at bounding box center [791, 14] width 12 height 12
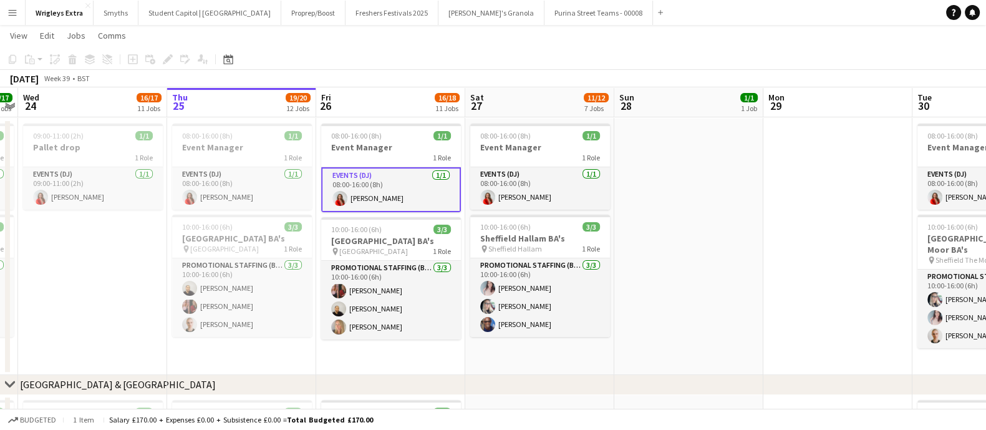
scroll to position [0, 486]
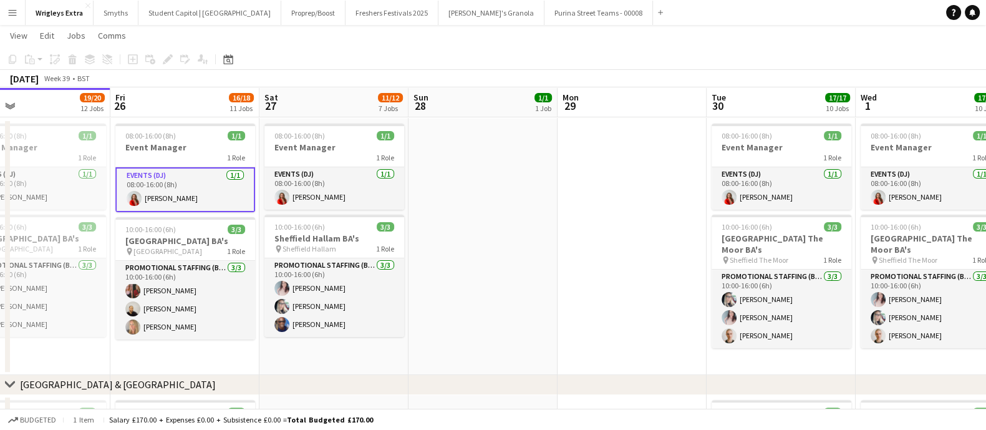
drag, startPoint x: 622, startPoint y: 233, endPoint x: 516, endPoint y: 241, distance: 106.9
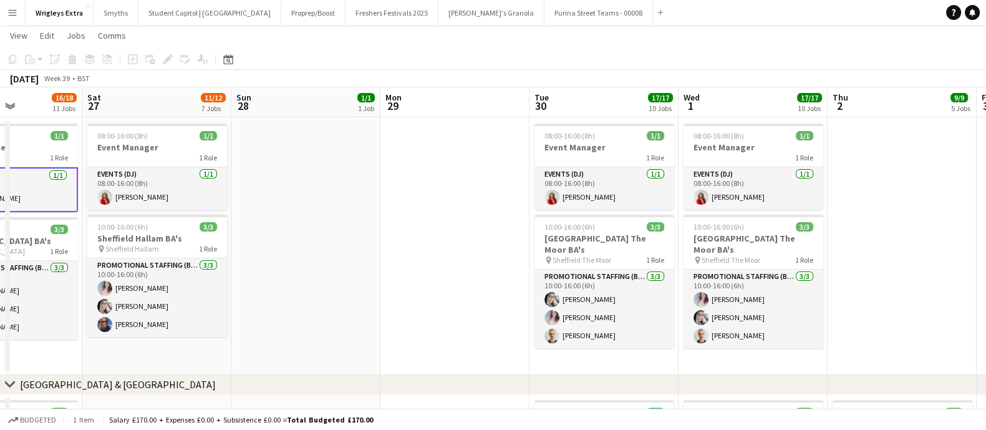
drag, startPoint x: 678, startPoint y: 196, endPoint x: 502, endPoint y: 203, distance: 175.3
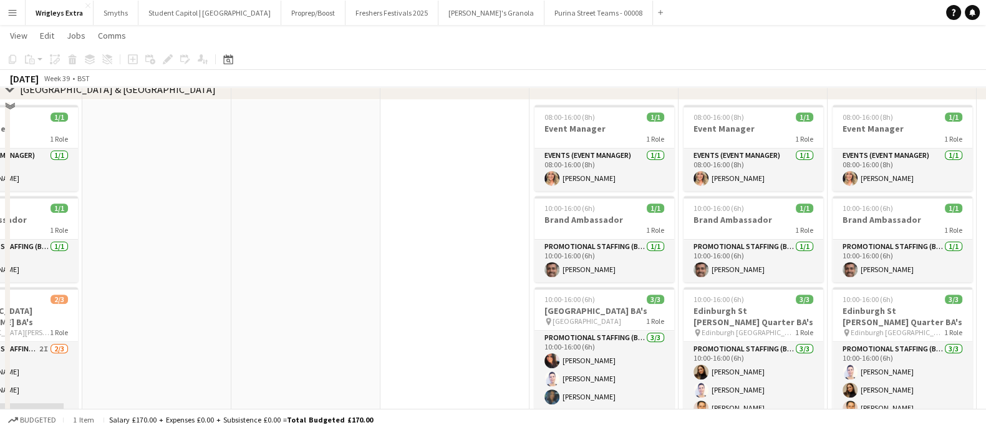
scroll to position [623, 0]
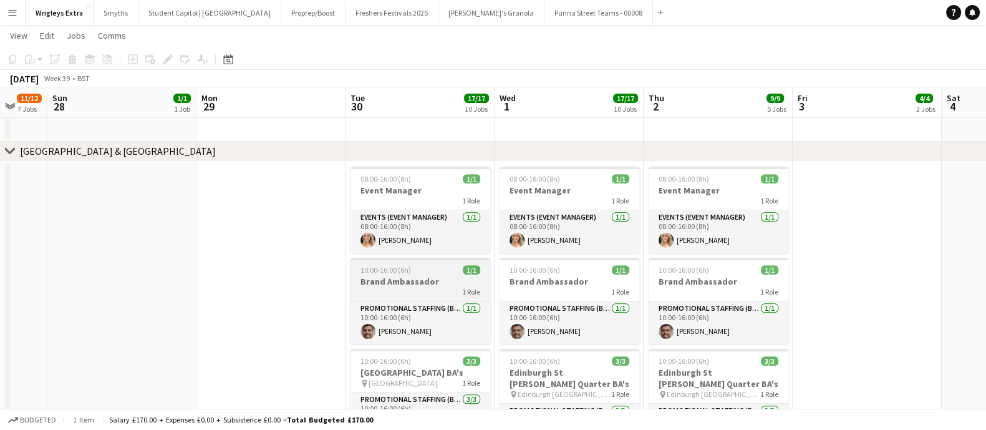
drag, startPoint x: 442, startPoint y: 302, endPoint x: 496, endPoint y: 299, distance: 53.7
click at [265, 286] on app-calendar-viewport "Wed 24 16/17 11 Jobs Thu 25 19/20 12 Jobs Fri 26 16/18 11 Jobs Sat 27 11/12 7 J…" at bounding box center [493, 275] width 986 height 1699
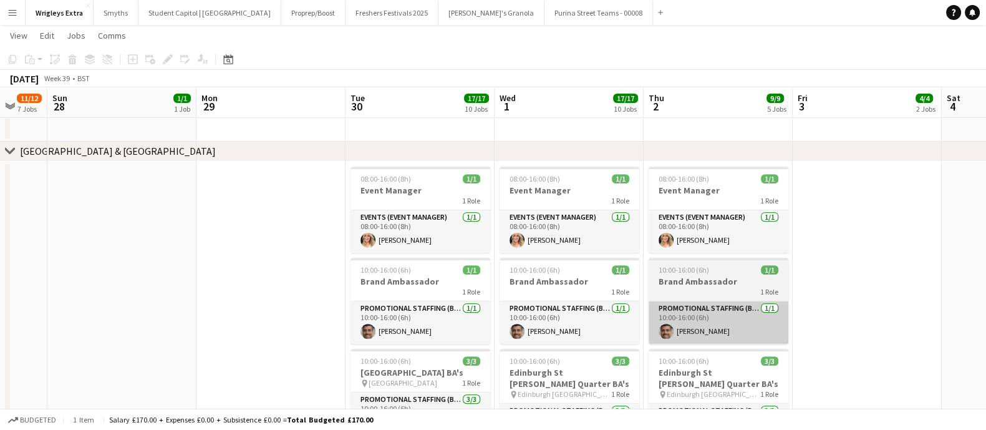
scroll to position [0, 542]
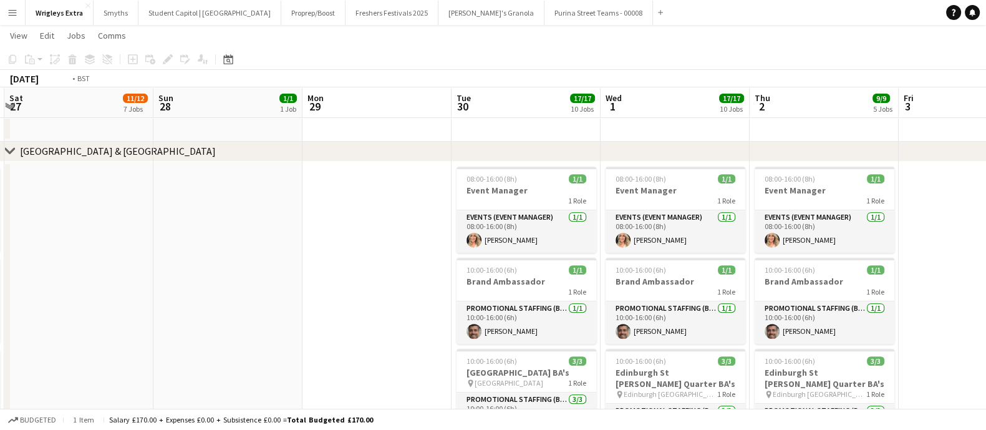
drag, startPoint x: 856, startPoint y: 282, endPoint x: 562, endPoint y: 293, distance: 293.8
click at [562, 293] on app-calendar-viewport "Wed 24 16/17 11 Jobs Thu 25 19/20 12 Jobs Fri 26 16/18 11 Jobs Sat 27 11/12 7 J…" at bounding box center [493, 275] width 986 height 1699
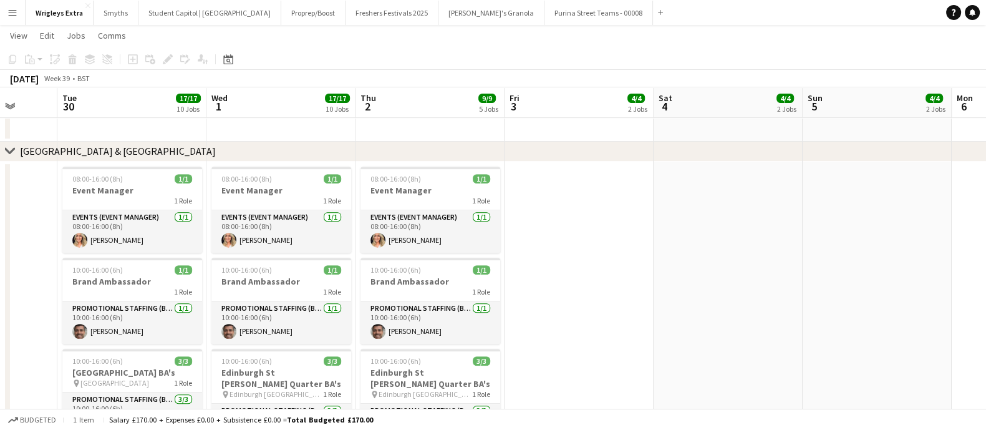
drag, startPoint x: 266, startPoint y: 257, endPoint x: 415, endPoint y: 257, distance: 148.4
click at [259, 257] on app-calendar-viewport "Fri 26 16/18 11 Jobs Sat 27 11/12 7 Jobs Sun 28 1/1 1 Job Mon 29 Tue 30 17/17 1…" at bounding box center [493, 275] width 986 height 1699
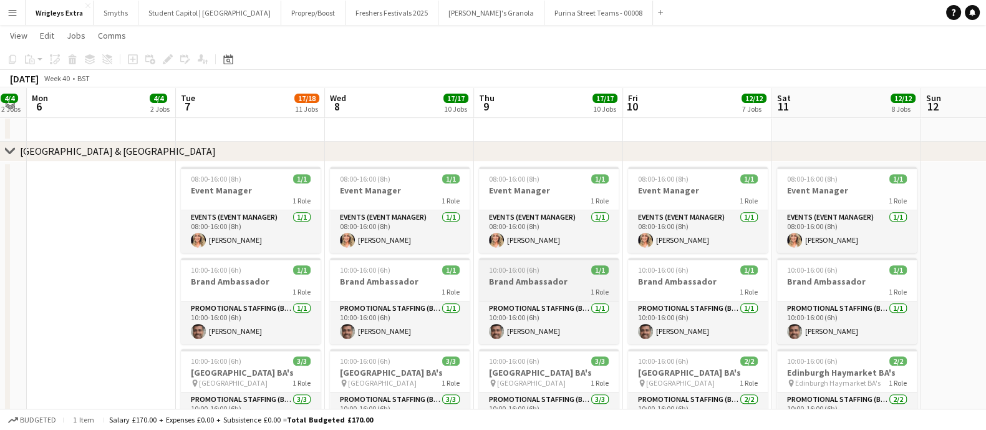
drag, startPoint x: 611, startPoint y: 266, endPoint x: 467, endPoint y: 265, distance: 144.0
click at [392, 266] on app-calendar-viewport "Fri 3 4/4 2 Jobs Sat 4 4/4 2 Jobs Sun 5 4/4 2 Jobs Mon 6 4/4 2 Jobs Tue 7 17/18…" at bounding box center [493, 275] width 986 height 1699
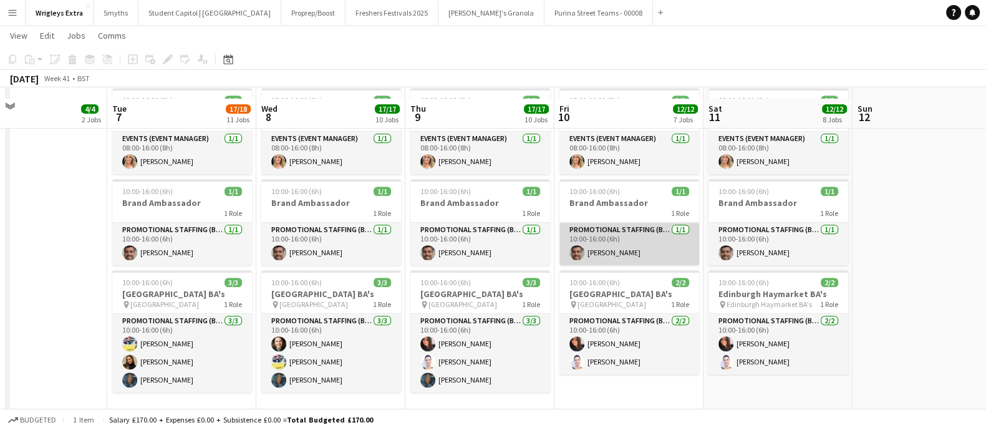
scroll to position [857, 0]
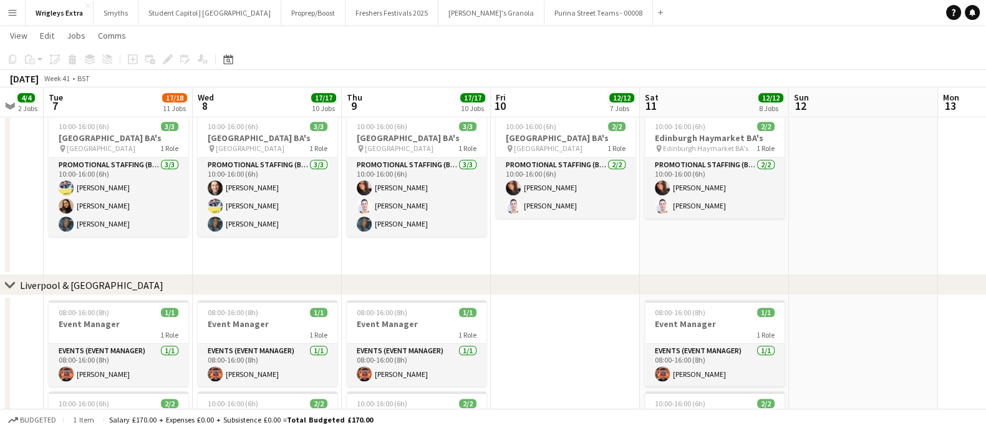
drag, startPoint x: 622, startPoint y: 209, endPoint x: 471, endPoint y: 213, distance: 151.5
click at [471, 213] on app-calendar-viewport "Sat 4 4/4 2 Jobs Sun 5 4/4 2 Jobs Mon 6 4/4 2 Jobs Tue 7 17/18 11 Jobs Wed 8 17…" at bounding box center [493, 40] width 986 height 1699
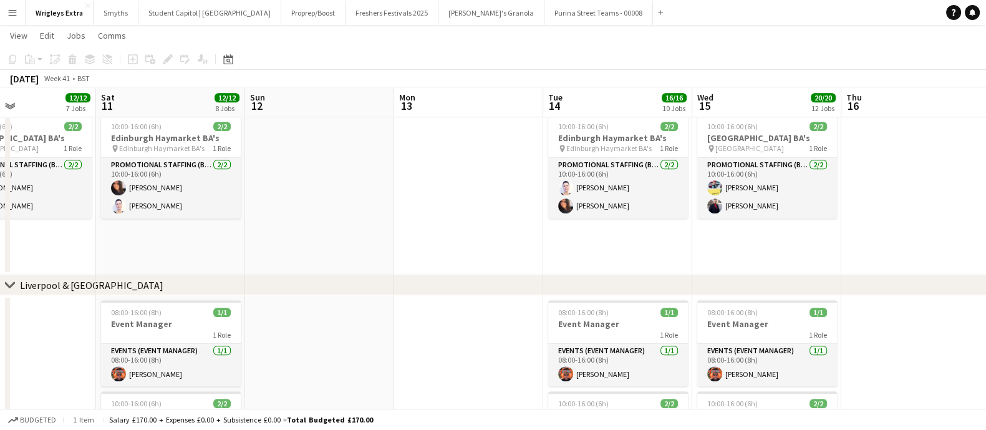
drag, startPoint x: 817, startPoint y: 201, endPoint x: 571, endPoint y: 214, distance: 246.6
click at [571, 214] on app-calendar-viewport "Wed 8 17/17 10 Jobs Thu 9 17/17 10 Jobs Fri 10 12/12 7 Jobs Sat 11 12/12 8 Jobs…" at bounding box center [493, 46] width 986 height 1710
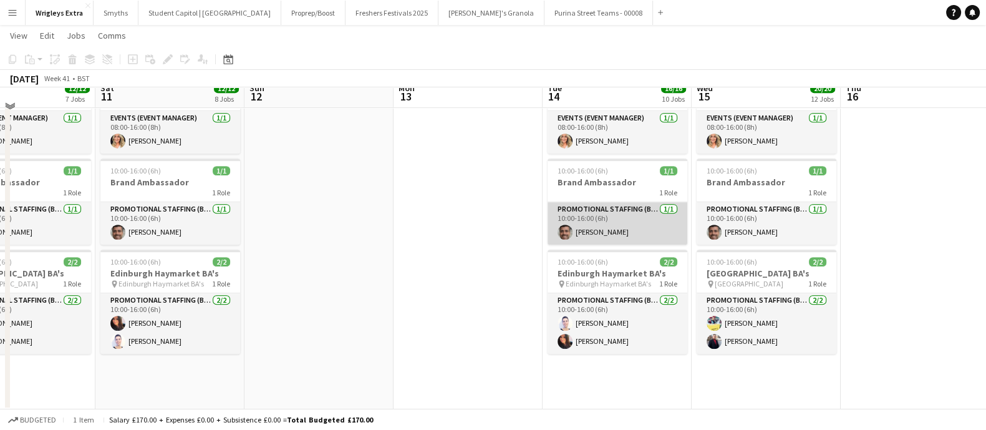
scroll to position [701, 0]
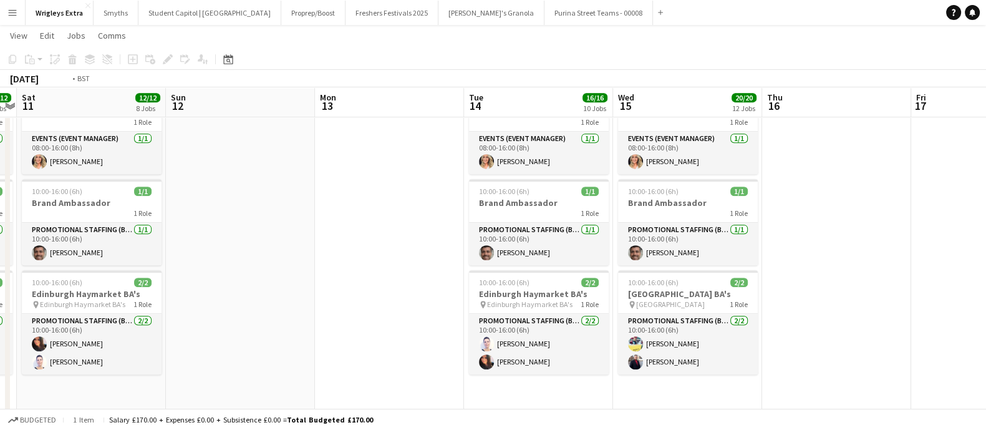
drag, startPoint x: 820, startPoint y: 244, endPoint x: 360, endPoint y: 244, distance: 460.1
click at [360, 244] on app-calendar-viewport "Wed 8 17/17 10 Jobs Thu 9 17/17 10 Jobs Fri 10 12/12 7 Jobs Sat 11 12/12 8 Jobs…" at bounding box center [493, 202] width 986 height 1710
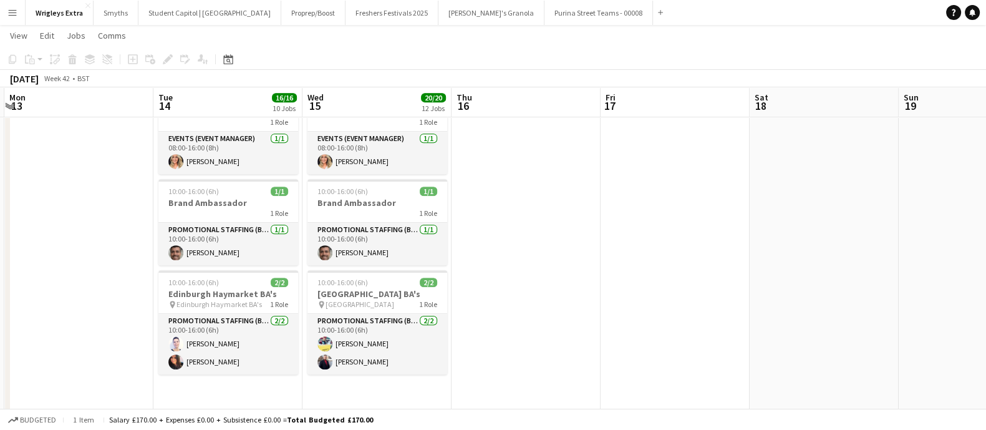
drag, startPoint x: 589, startPoint y: 250, endPoint x: 281, endPoint y: 248, distance: 308.6
click at [281, 248] on app-calendar-viewport "Fri 10 12/12 7 Jobs Sat 11 12/12 8 Jobs Sun 12 Mon 13 Tue 14 16/16 10 Jobs Wed …" at bounding box center [493, 202] width 986 height 1710
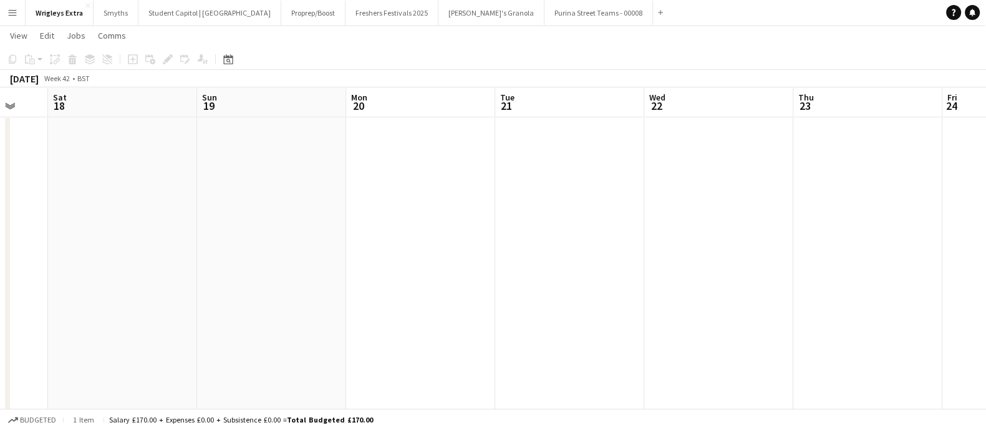
drag, startPoint x: 648, startPoint y: 244, endPoint x: 271, endPoint y: 249, distance: 377.2
click at [271, 249] on app-calendar-viewport "Tue 14 16/16 10 Jobs Wed 15 20/20 12 Jobs Thu 16 Fri 17 Sat 18 Sun 19 Mon 20 Tu…" at bounding box center [493, 202] width 986 height 1710
drag, startPoint x: 787, startPoint y: 251, endPoint x: 365, endPoint y: 254, distance: 422.1
click at [342, 257] on app-calendar-viewport "Sat 18 Sun 19 Mon 20 Tue 21 Wed 22 Thu 23 Fri 24 Sat 25 Sun 26 Mon 27 Tue 28 4/…" at bounding box center [493, 202] width 986 height 1710
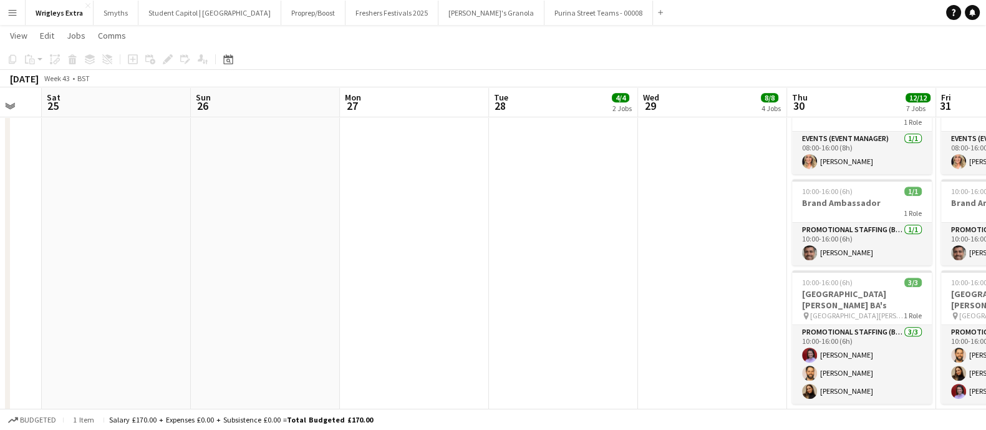
drag, startPoint x: 747, startPoint y: 253, endPoint x: 252, endPoint y: 254, distance: 495.0
click at [252, 254] on app-calendar-viewport "Wed 22 Thu 23 Fri 24 Sat 25 Sun 26 Mon 27 Tue 28 4/4 2 Jobs Wed 29 8/8 4 Jobs T…" at bounding box center [493, 202] width 986 height 1710
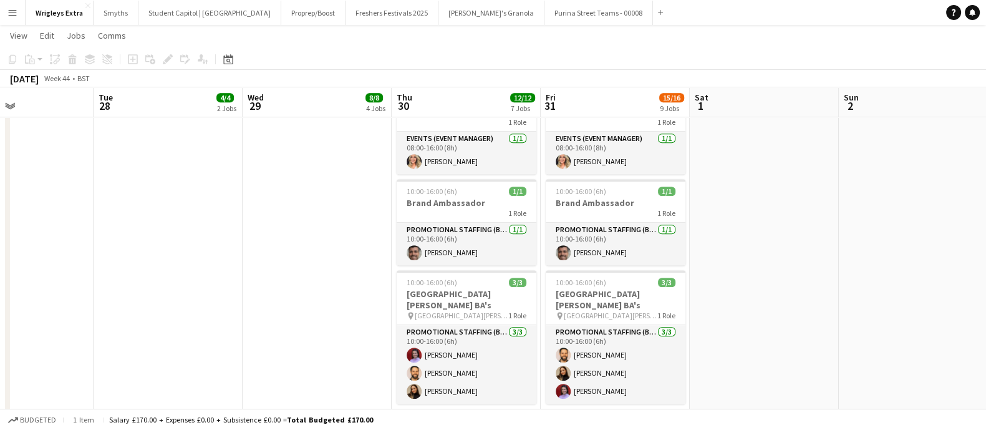
scroll to position [0, 534]
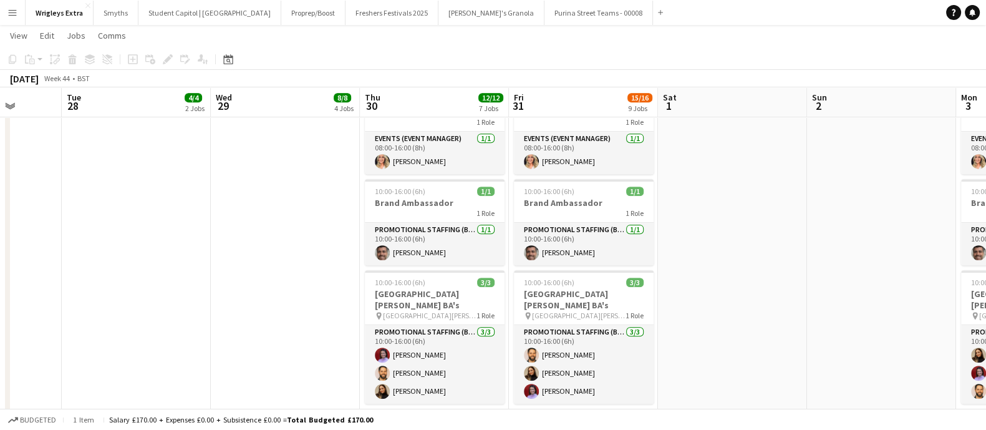
drag, startPoint x: 438, startPoint y: 259, endPoint x: 125, endPoint y: 259, distance: 313.0
click at [125, 259] on app-calendar-viewport "Fri 24 Sat 25 Sun 26 Mon 27 Tue 28 4/4 2 Jobs Wed 29 8/8 4 Jobs Thu 30 12/12 7 …" at bounding box center [493, 248] width 986 height 1802
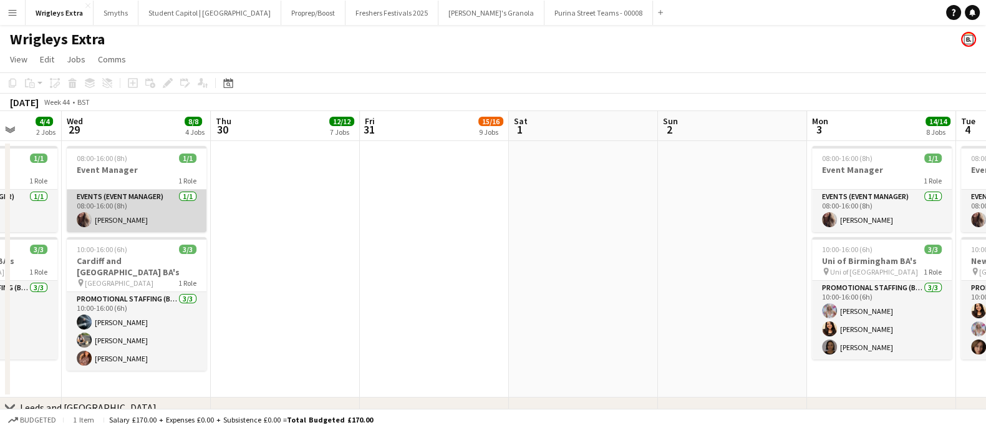
scroll to position [0, 534]
